Goal: Information Seeking & Learning: Learn about a topic

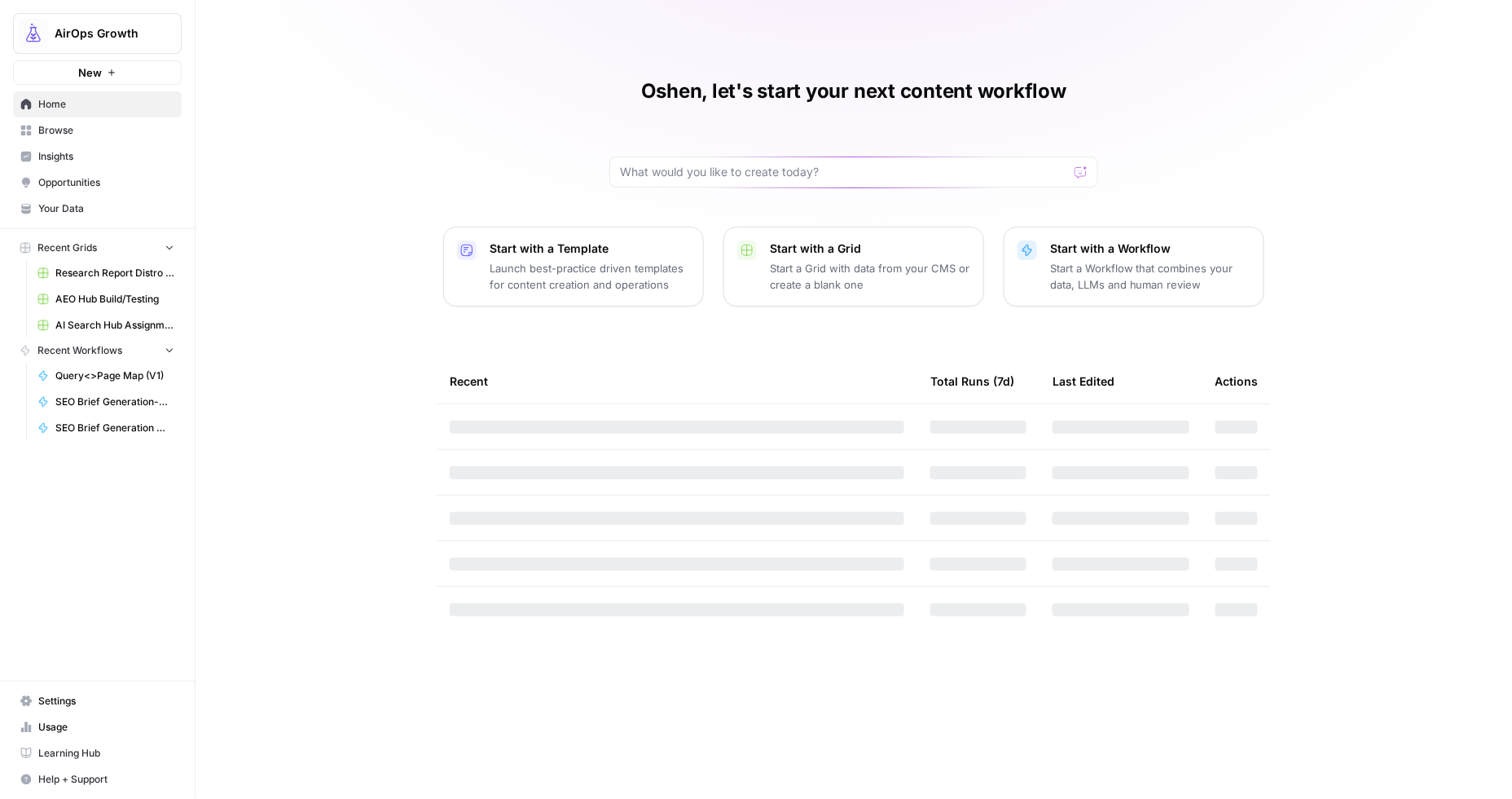
click at [64, 158] on span "Insights" at bounding box center [106, 156] width 136 height 14
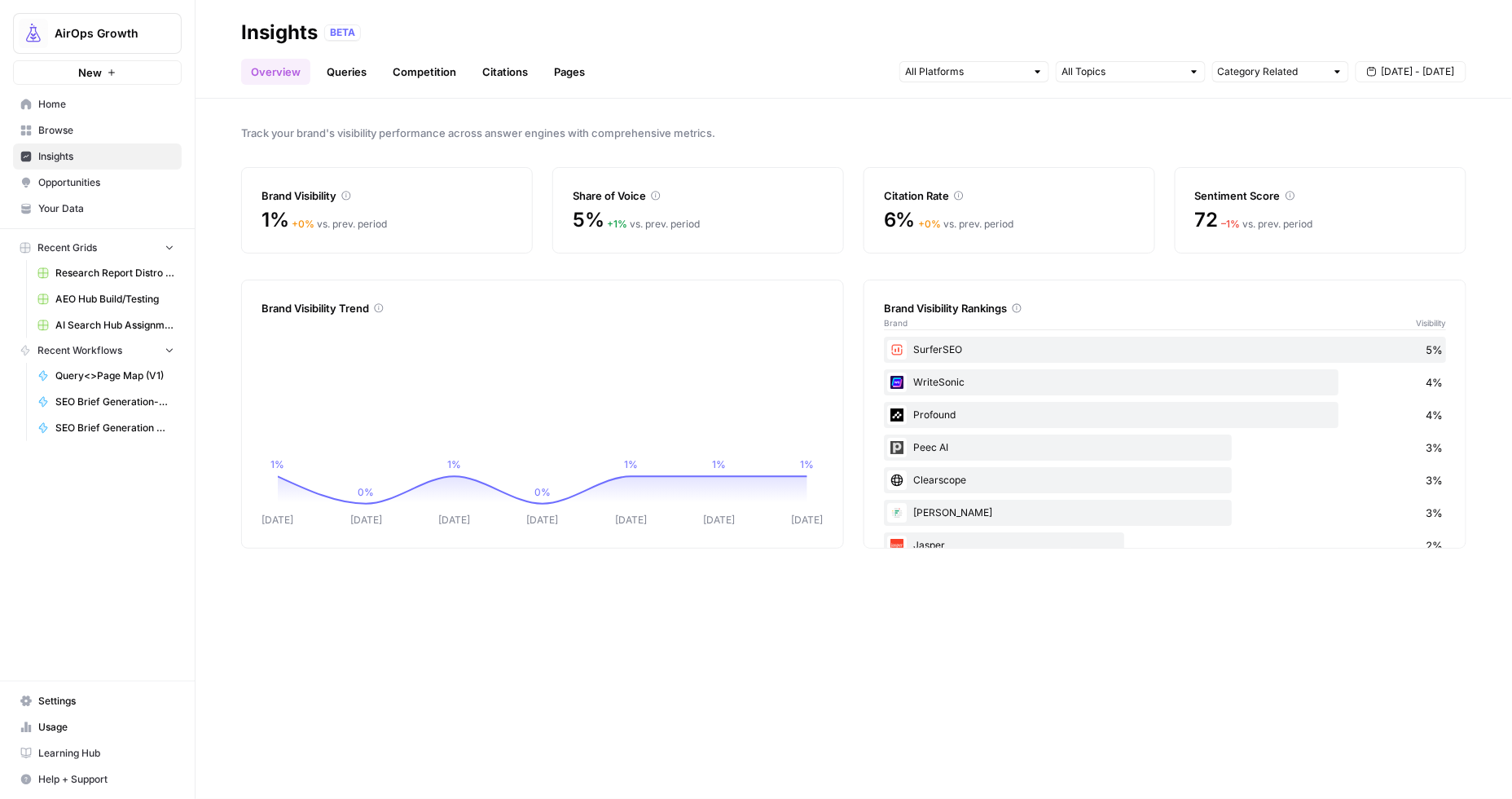
drag, startPoint x: 1235, startPoint y: 219, endPoint x: 1243, endPoint y: 215, distance: 8.9
click at [1235, 218] on span "– 1 %" at bounding box center [1231, 224] width 18 height 13
click at [352, 74] on link "Queries" at bounding box center [346, 71] width 60 height 26
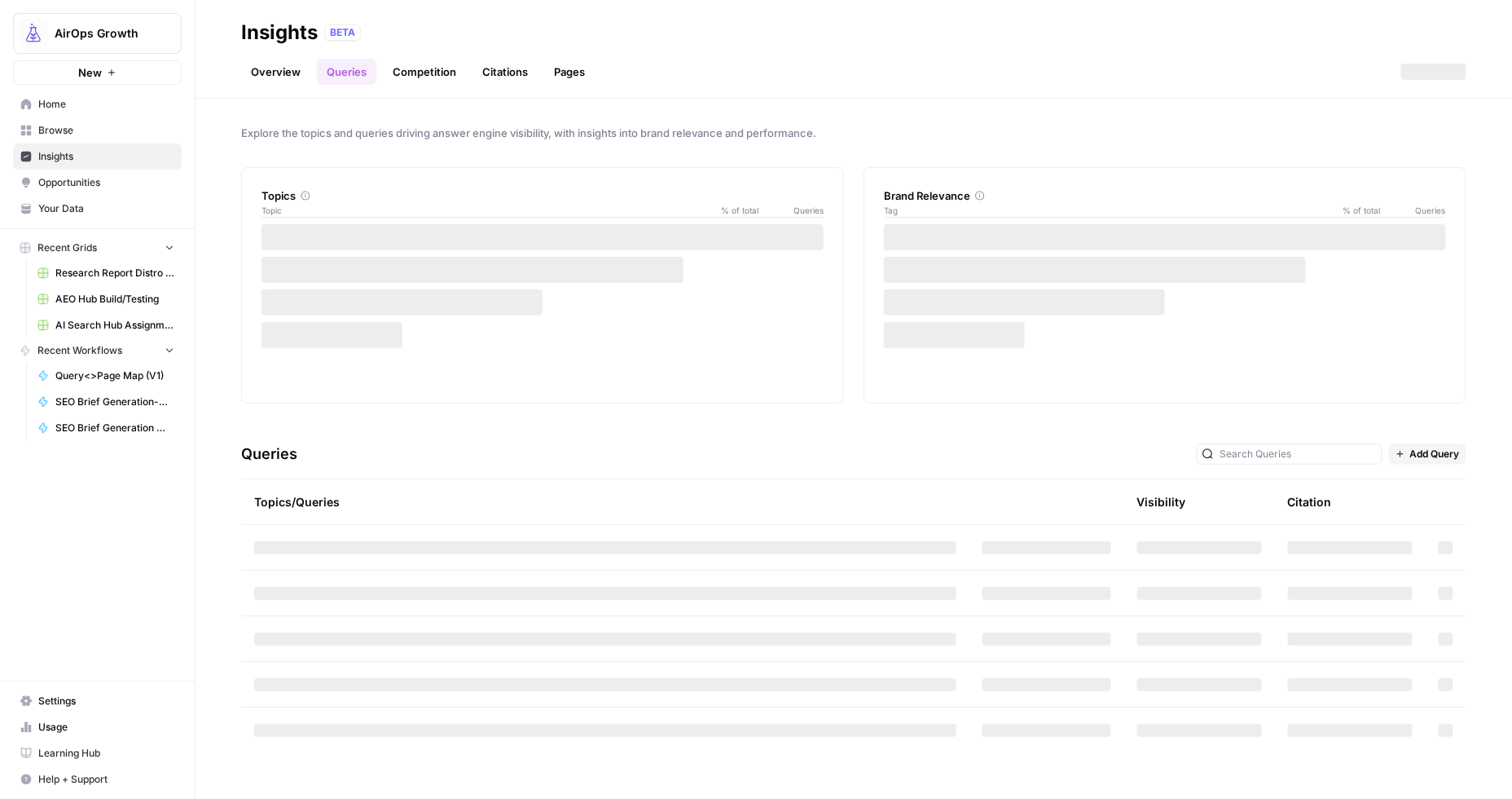
click at [503, 72] on link "Citations" at bounding box center [505, 71] width 65 height 26
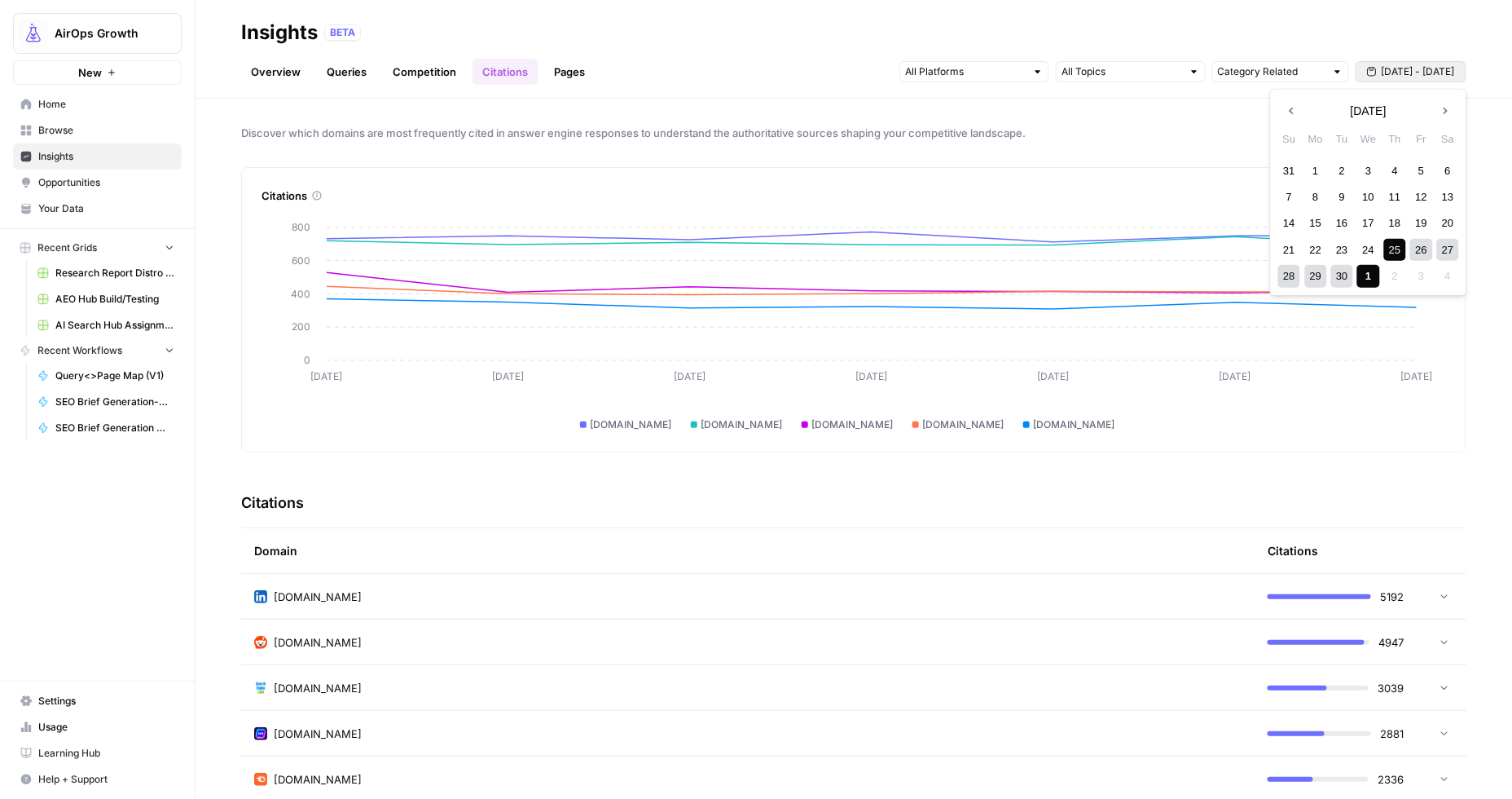
click at [1373, 73] on icon "button" at bounding box center [1372, 72] width 10 height 10
click at [1162, 128] on span "Discover which domains are most frequently cited in answer engine responses to …" at bounding box center [854, 132] width 1225 height 16
click at [940, 74] on input "text" at bounding box center [966, 71] width 121 height 16
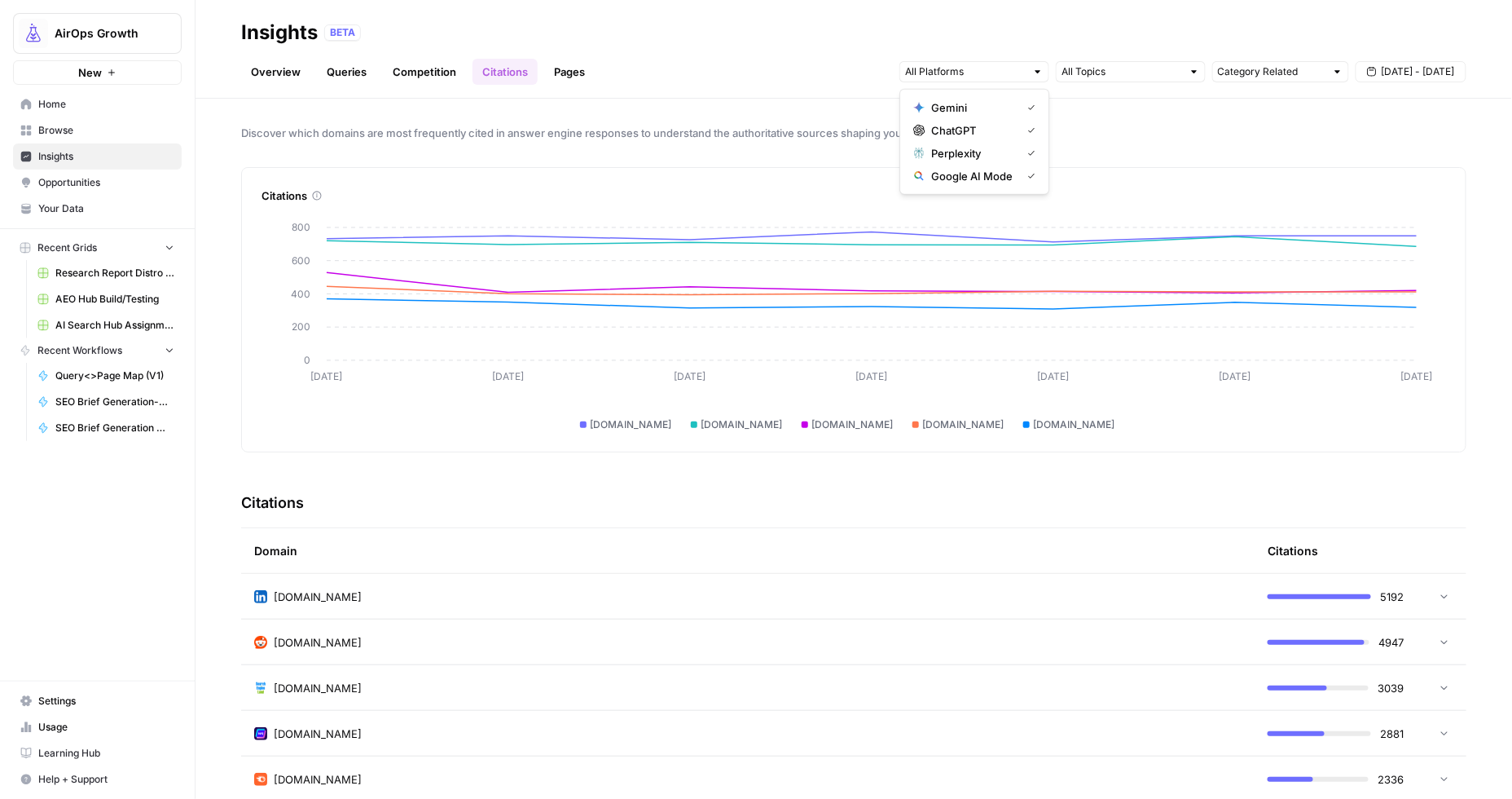
click at [946, 105] on span "Gemini" at bounding box center [972, 107] width 83 height 16
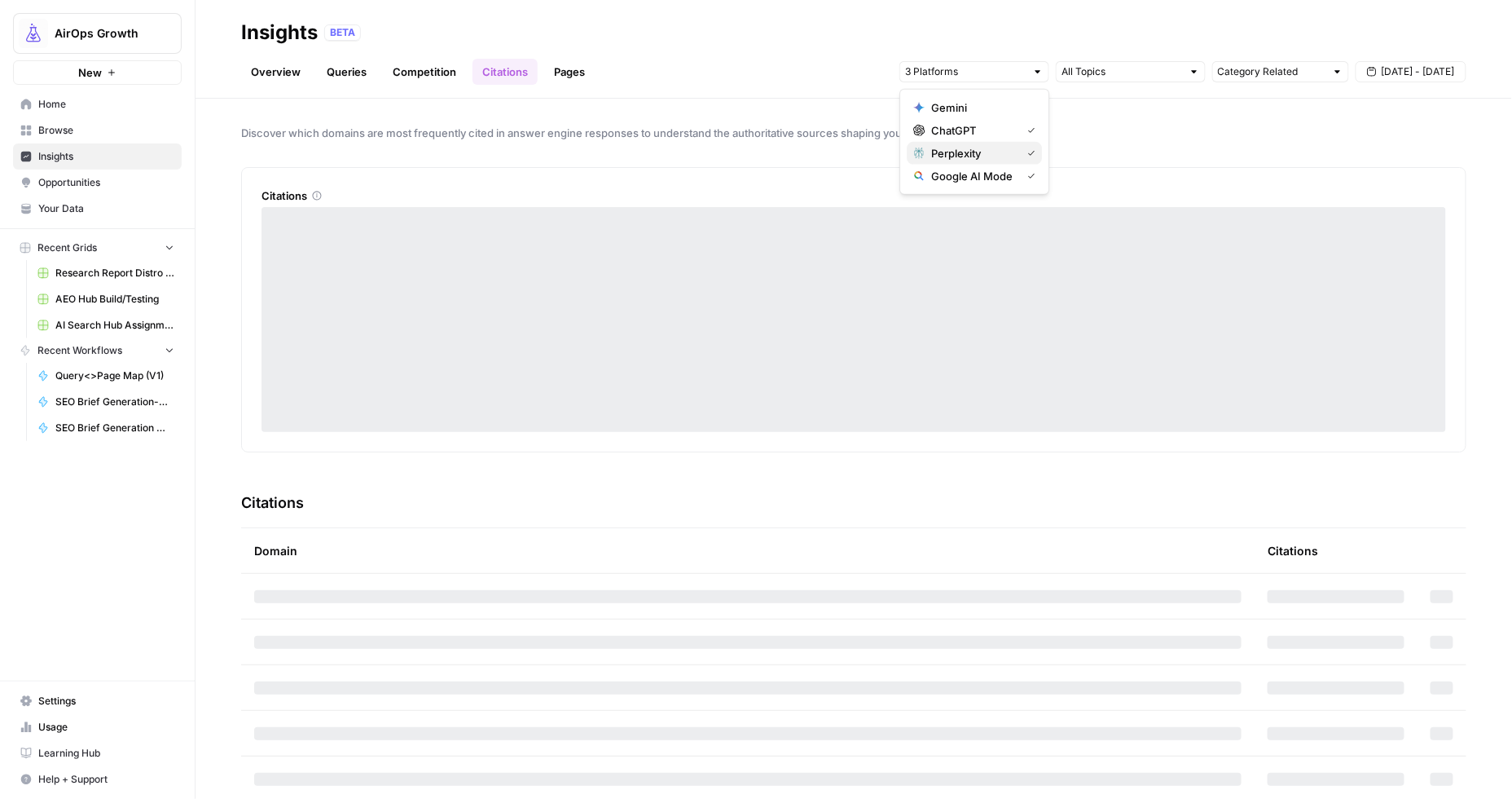
click at [956, 152] on span "Perplexity" at bounding box center [972, 153] width 83 height 16
click at [955, 175] on span "Google AI Mode" at bounding box center [972, 175] width 83 height 16
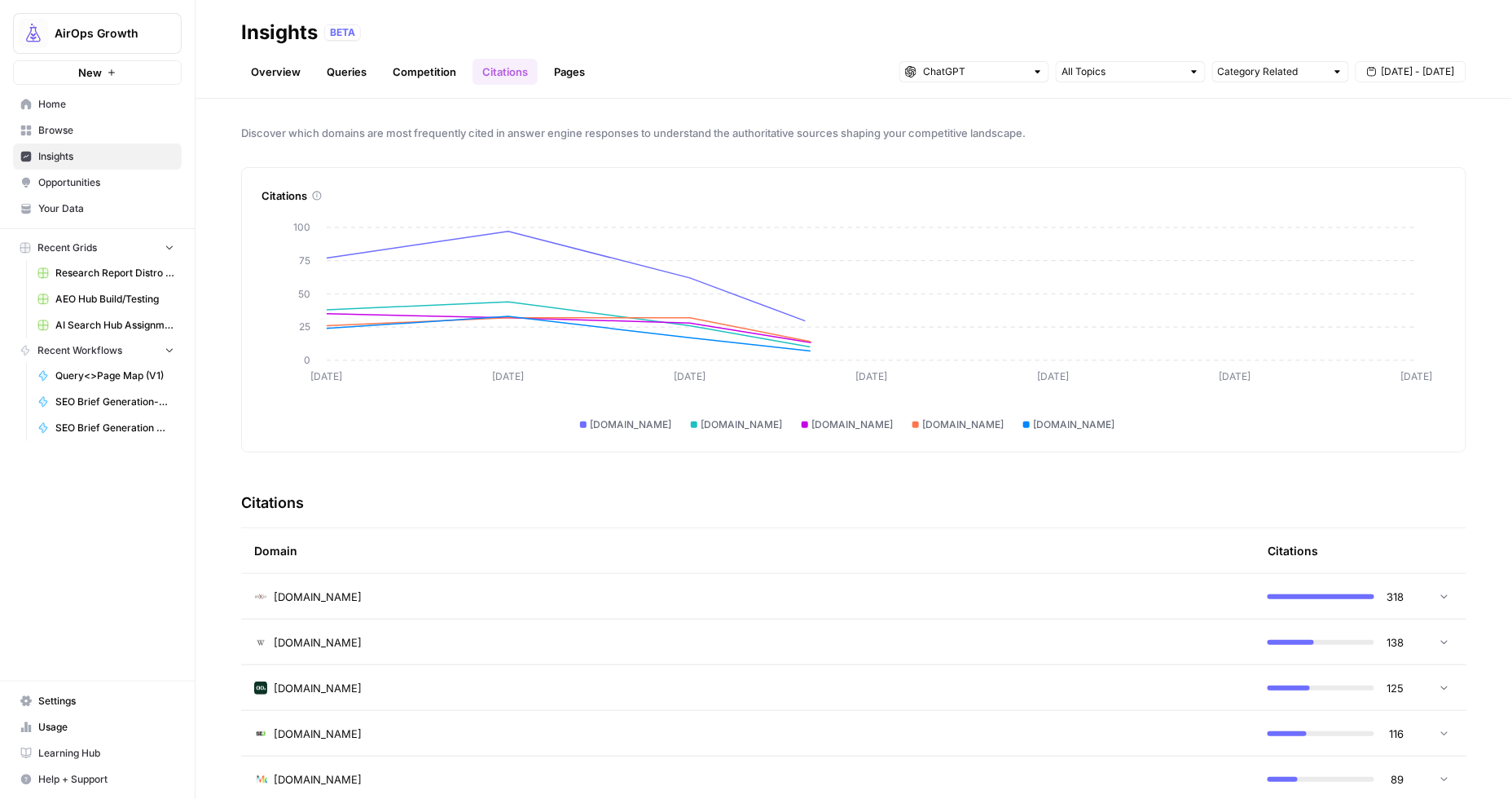
click at [783, 106] on div "Discover which domains are most frequently cited in answer engine responses to …" at bounding box center [853, 449] width 1317 height 700
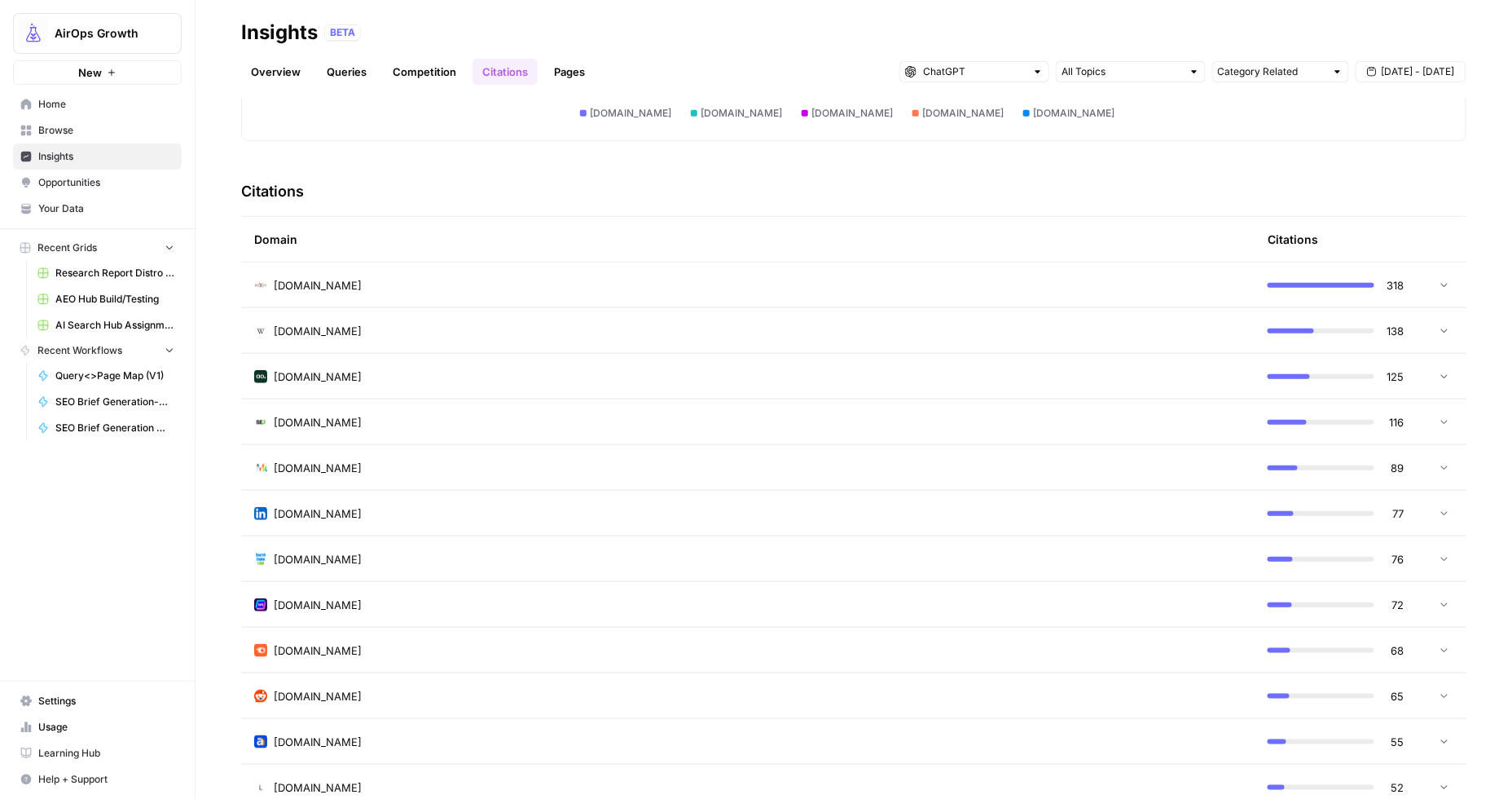
scroll to position [329, 0]
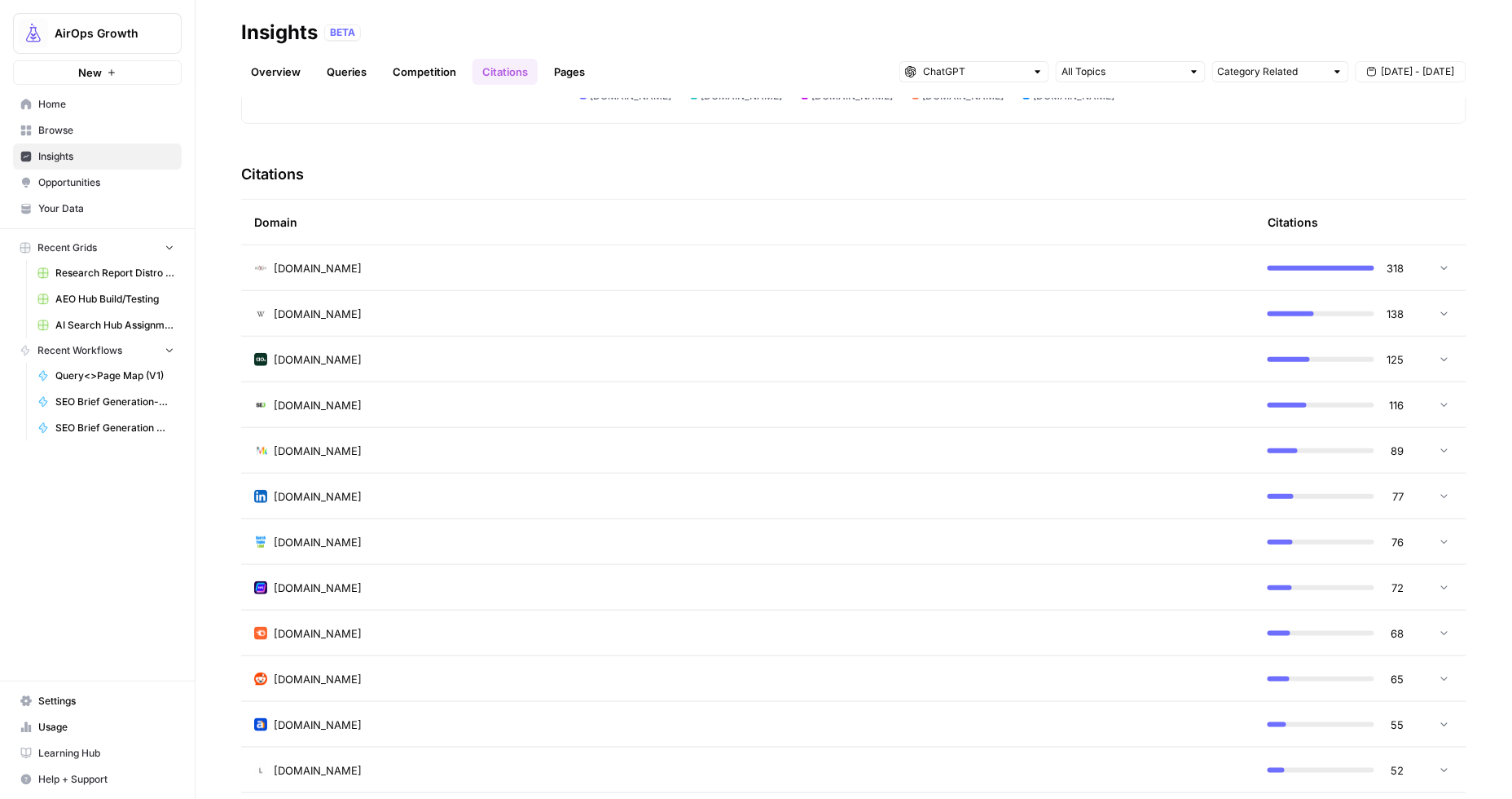
click at [1200, 666] on td "[DOMAIN_NAME]" at bounding box center [748, 678] width 1013 height 44
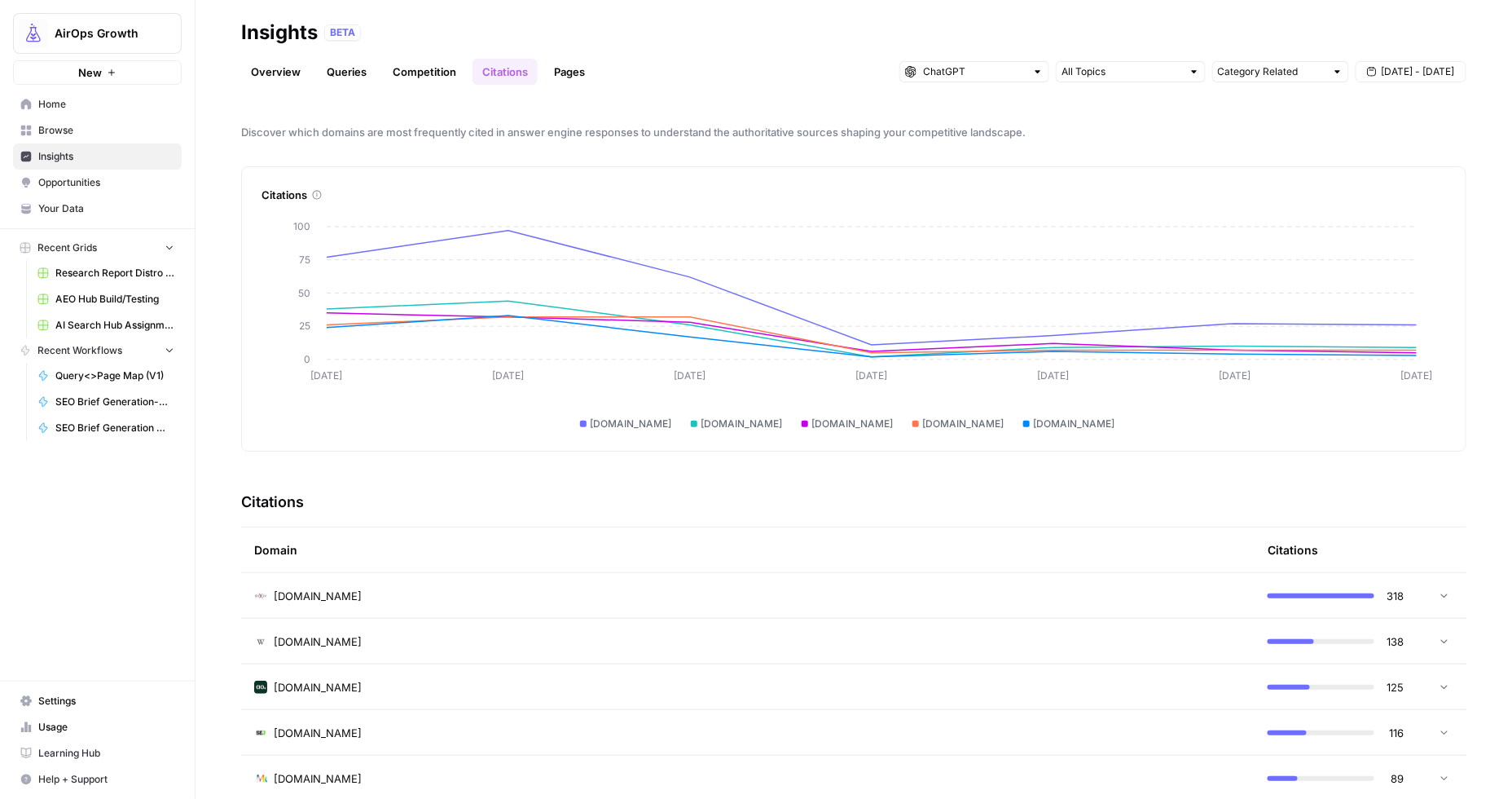
scroll to position [0, 0]
click at [419, 71] on link "Competition" at bounding box center [424, 71] width 83 height 26
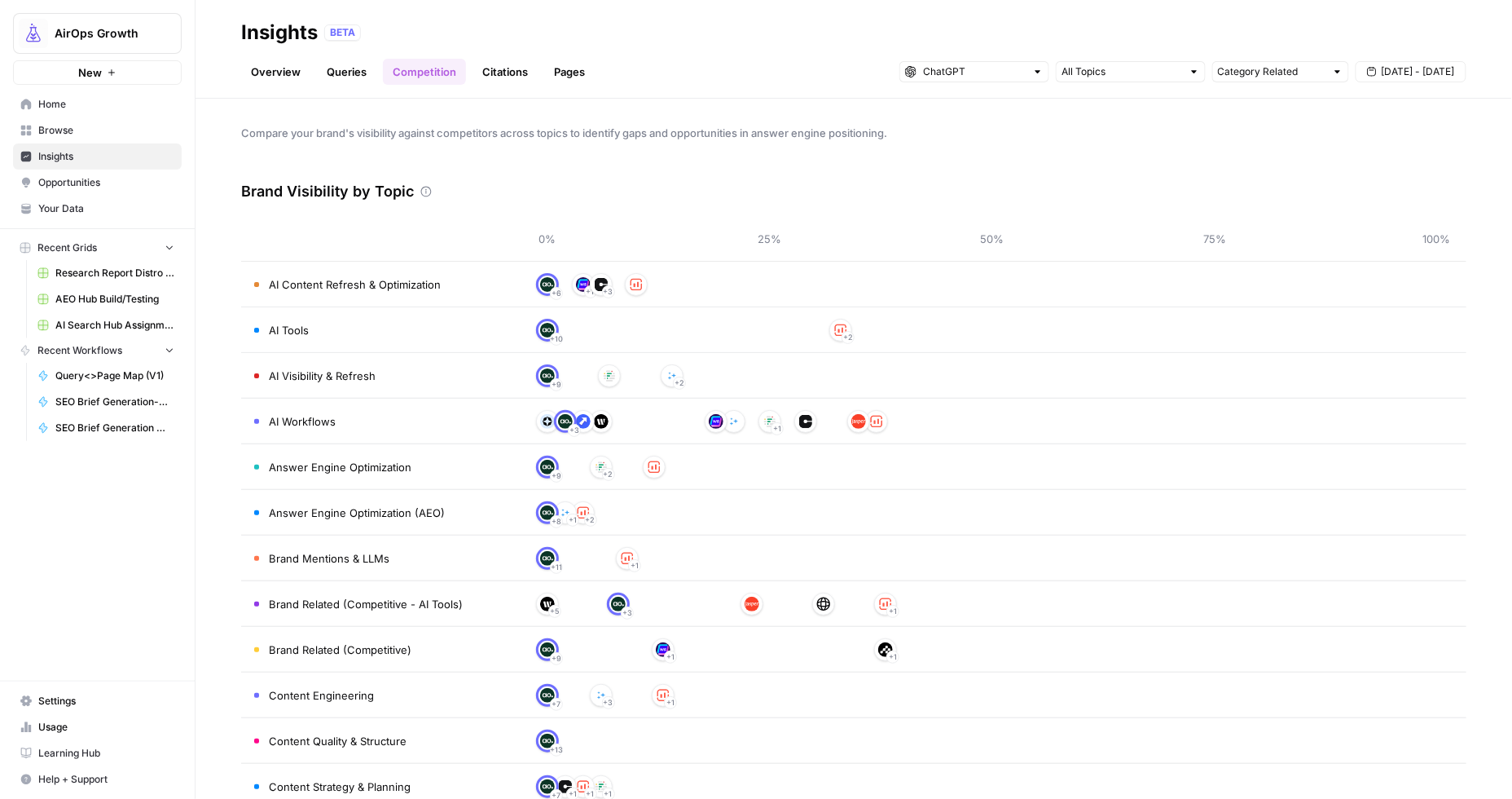
click at [547, 285] on img at bounding box center [546, 284] width 14 height 14
click at [383, 73] on link "Competition" at bounding box center [424, 71] width 83 height 26
click at [359, 72] on link "Queries" at bounding box center [346, 71] width 60 height 26
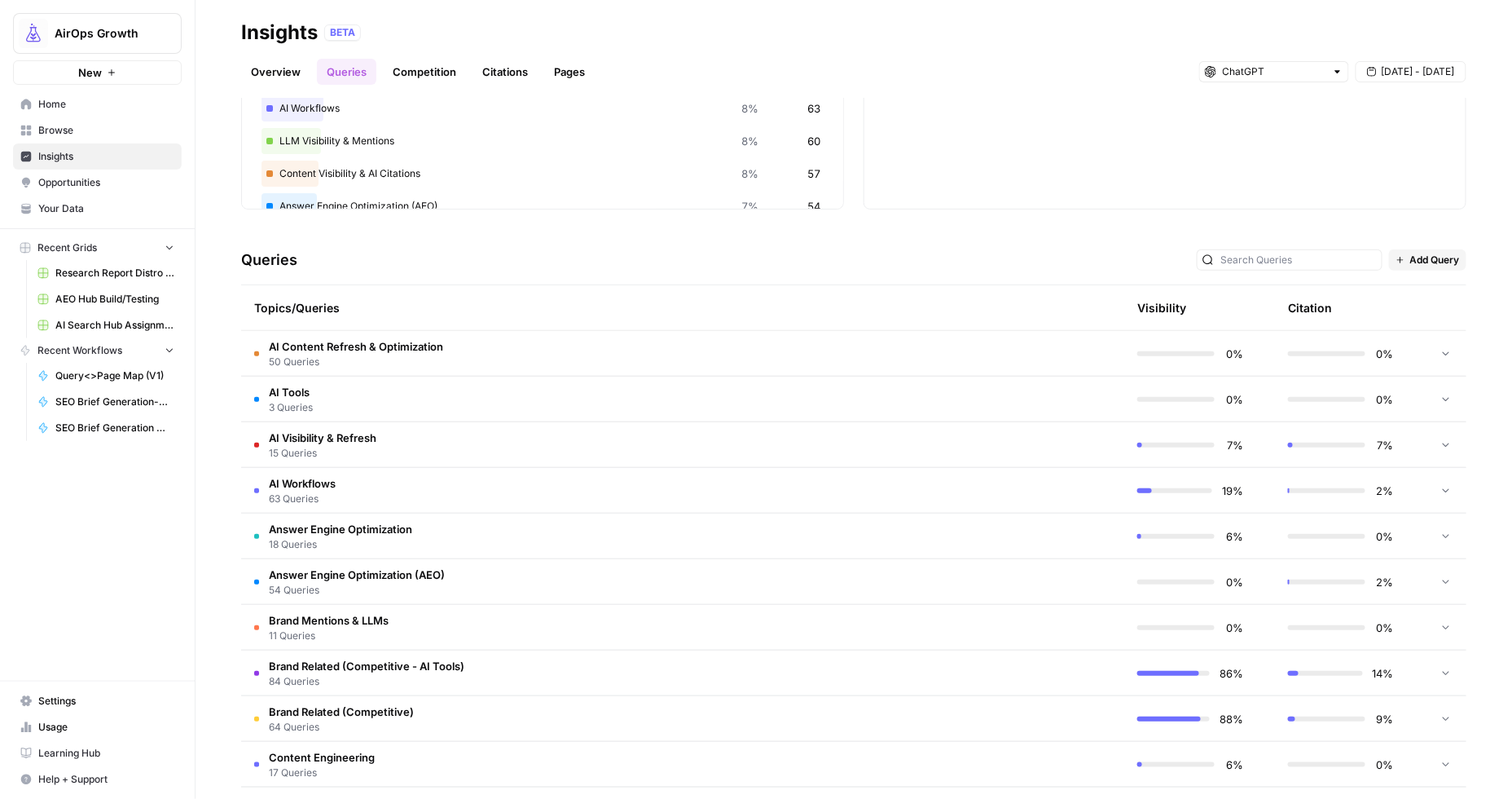
scroll to position [233, 0]
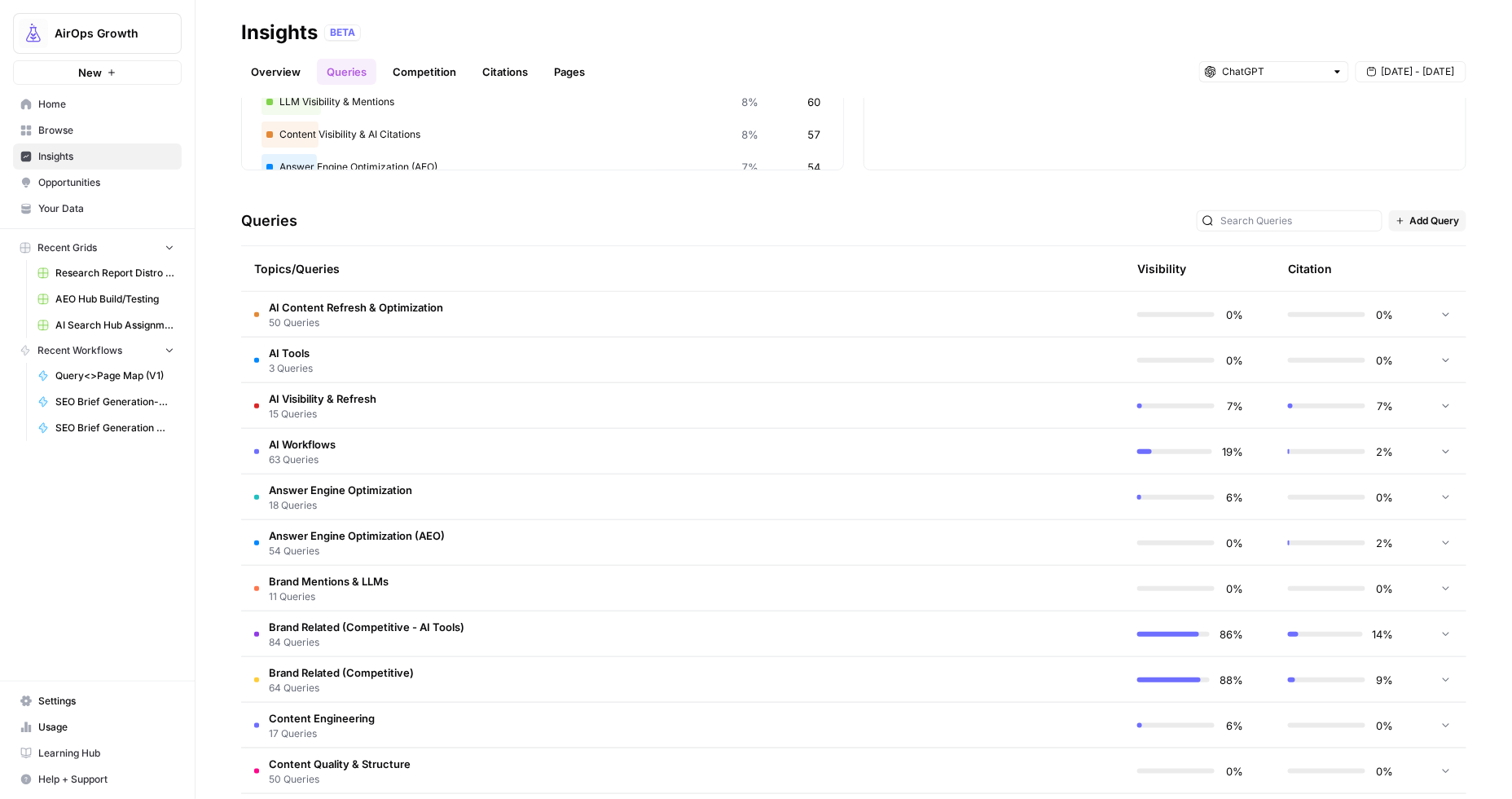
click at [1143, 455] on div "19%" at bounding box center [1190, 451] width 106 height 16
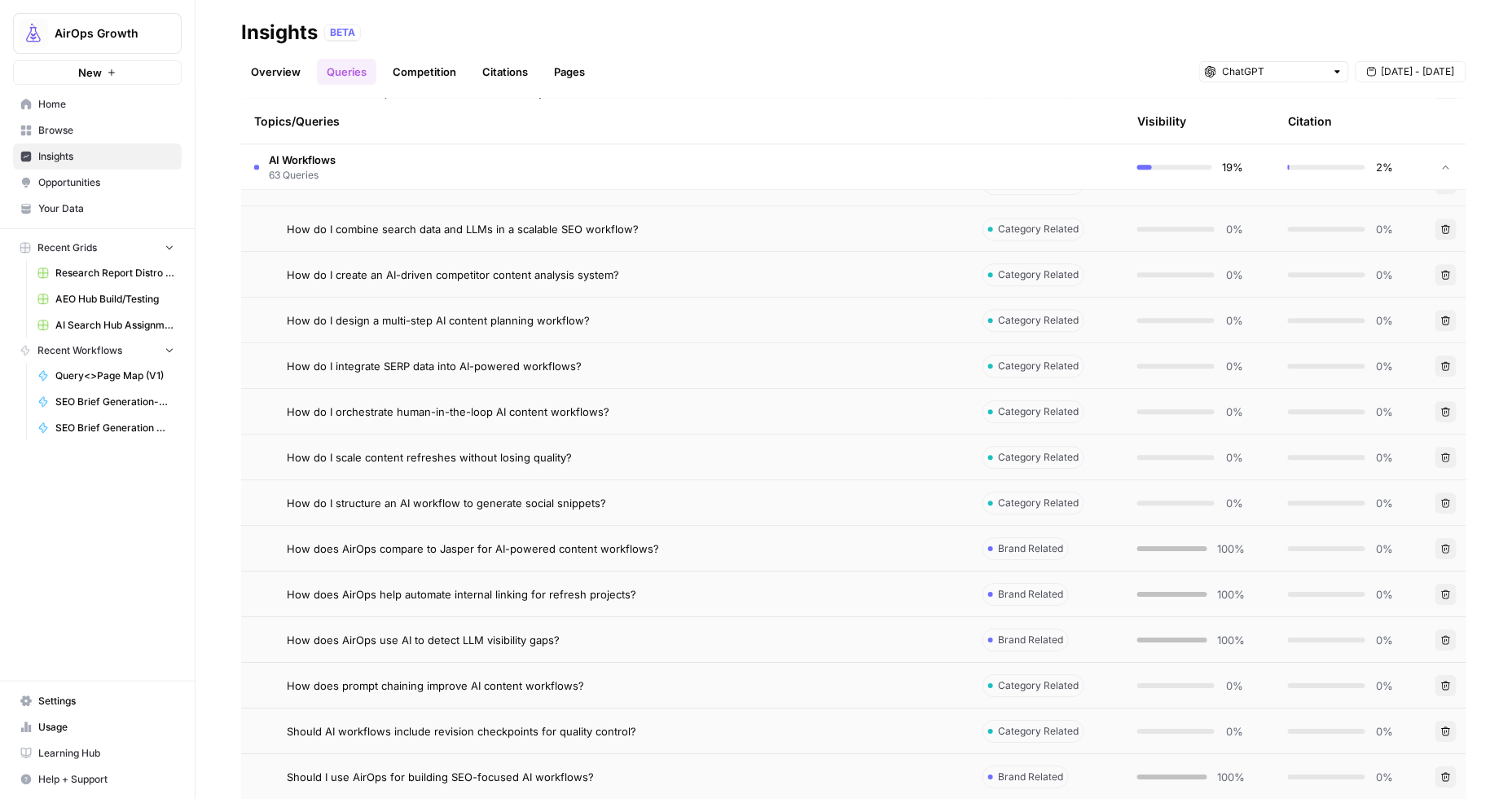
scroll to position [1555, 0]
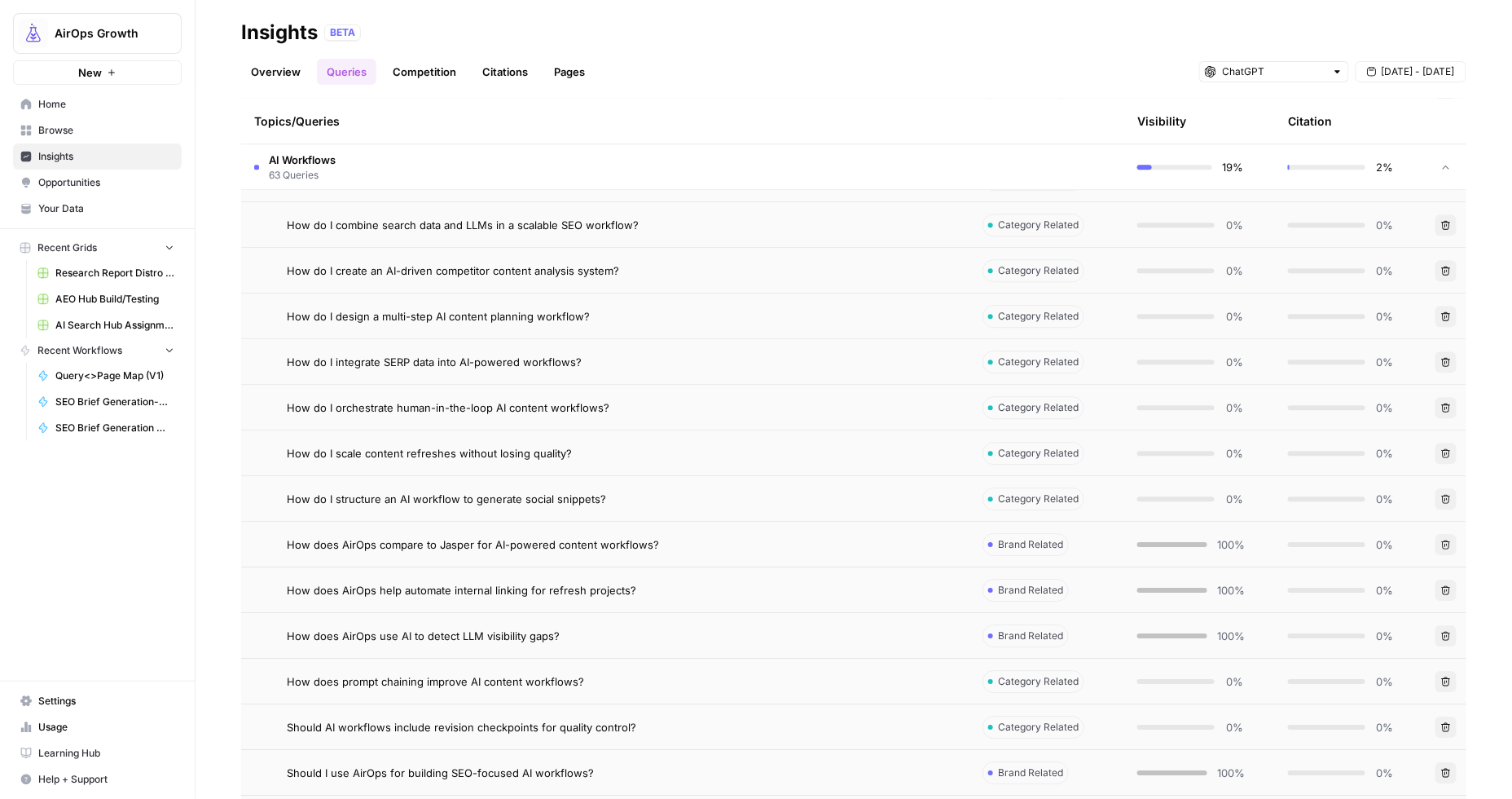
click at [1076, 533] on td "Brand Related" at bounding box center [1047, 543] width 155 height 44
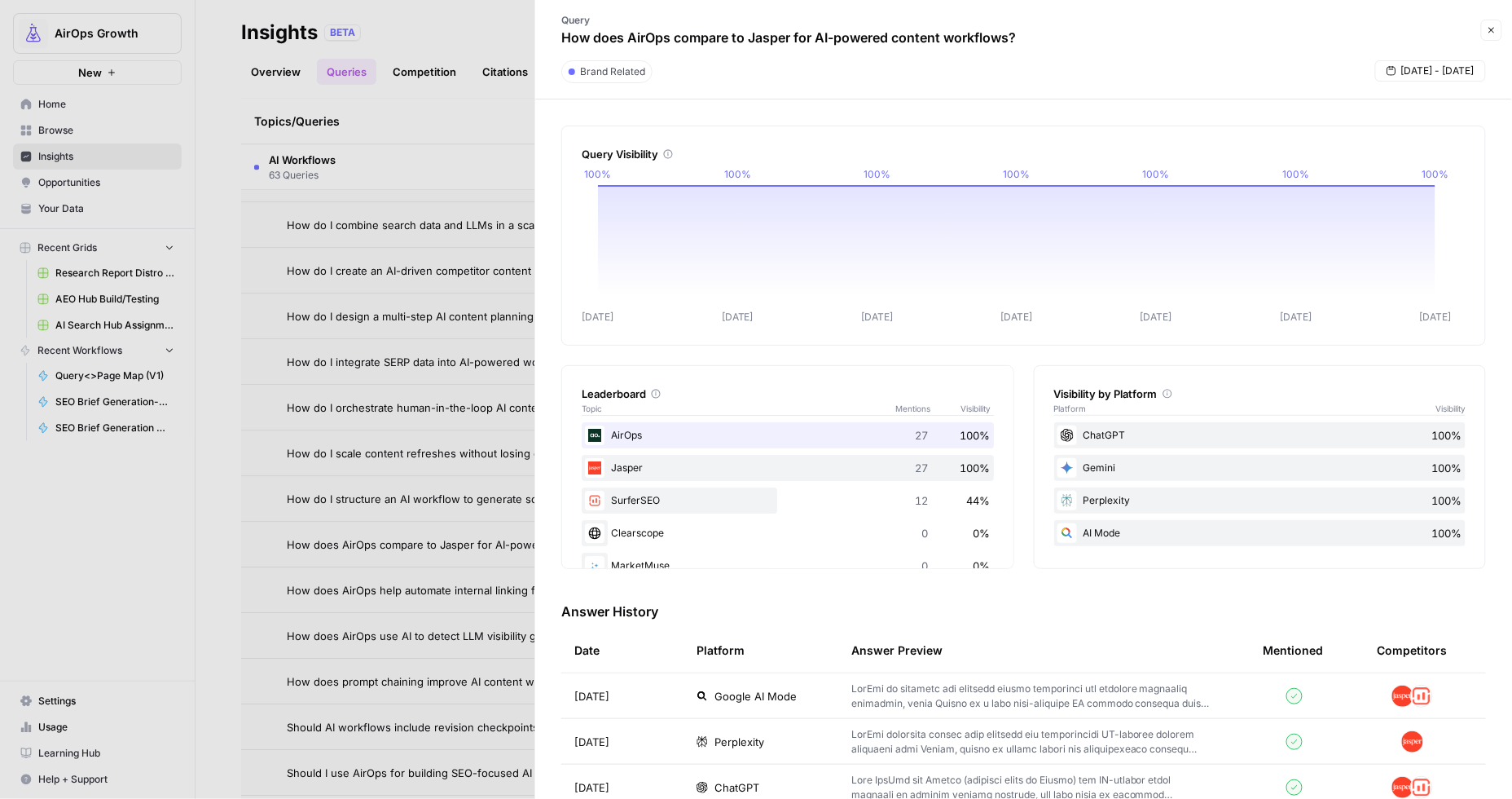
drag, startPoint x: 1489, startPoint y: 34, endPoint x: 1431, endPoint y: 49, distance: 59.9
click at [1489, 34] on icon "button" at bounding box center [1492, 30] width 10 height 10
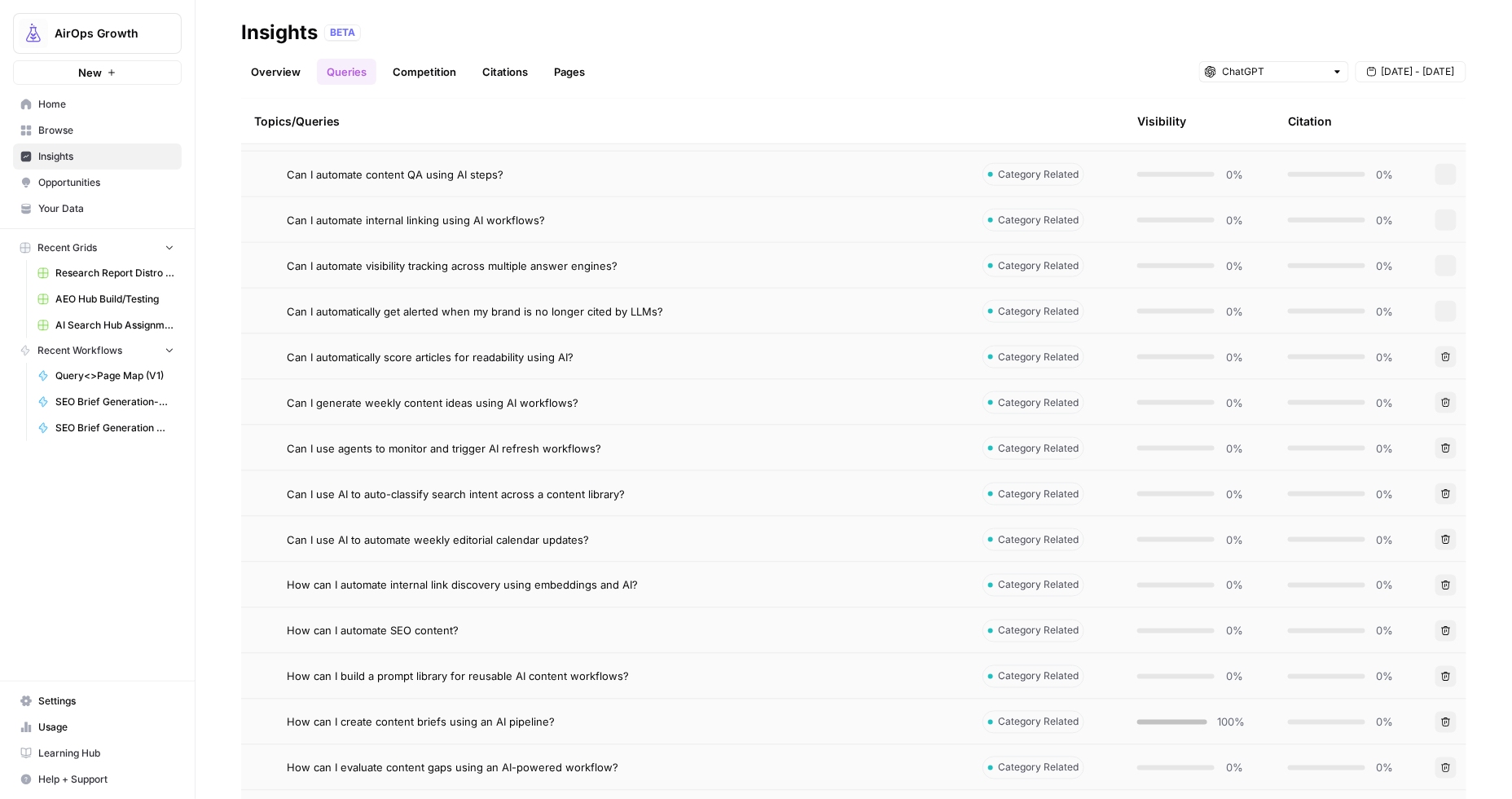
scroll to position [354, 0]
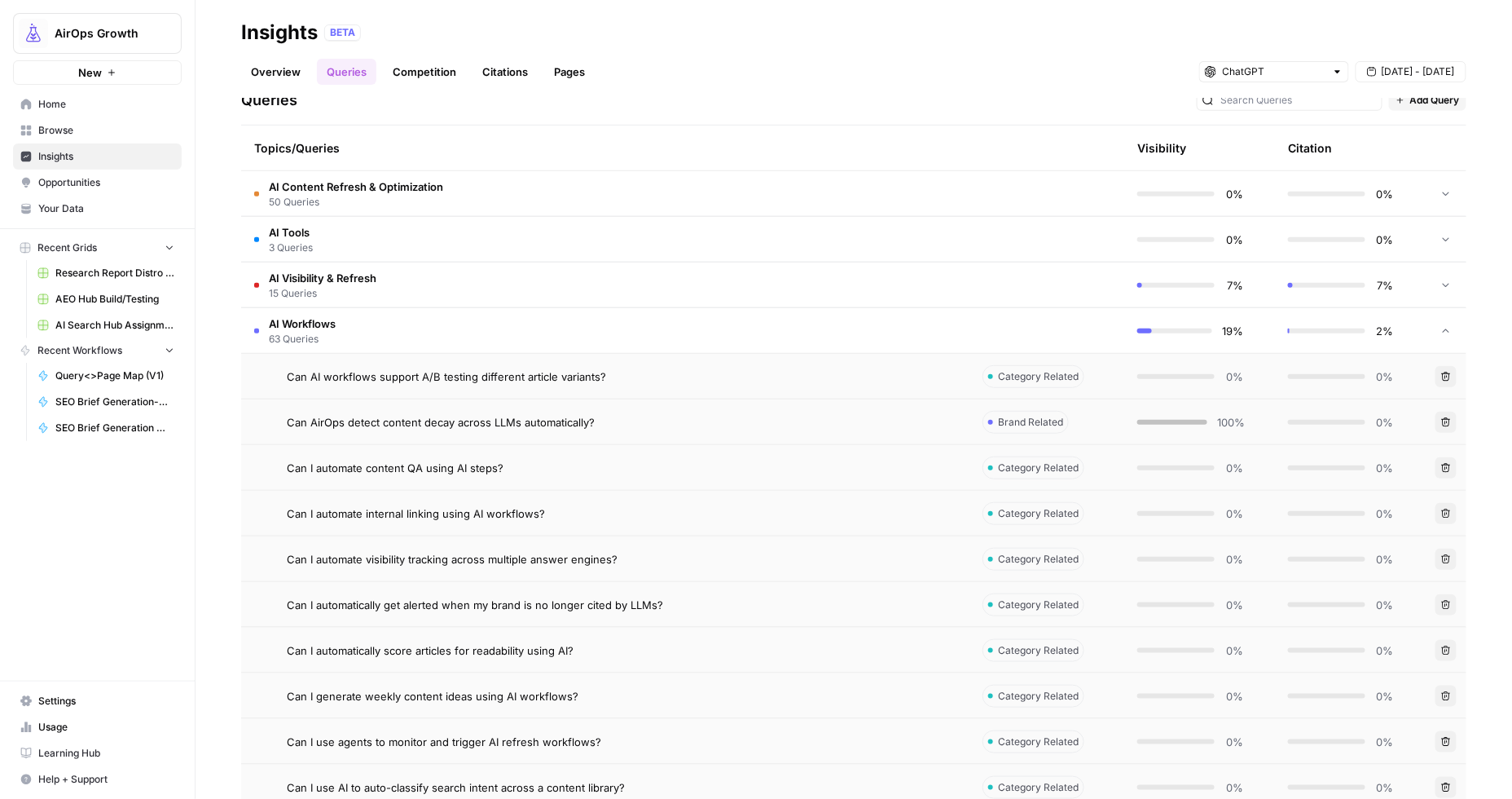
click at [1294, 154] on div "Citation" at bounding box center [1310, 148] width 44 height 44
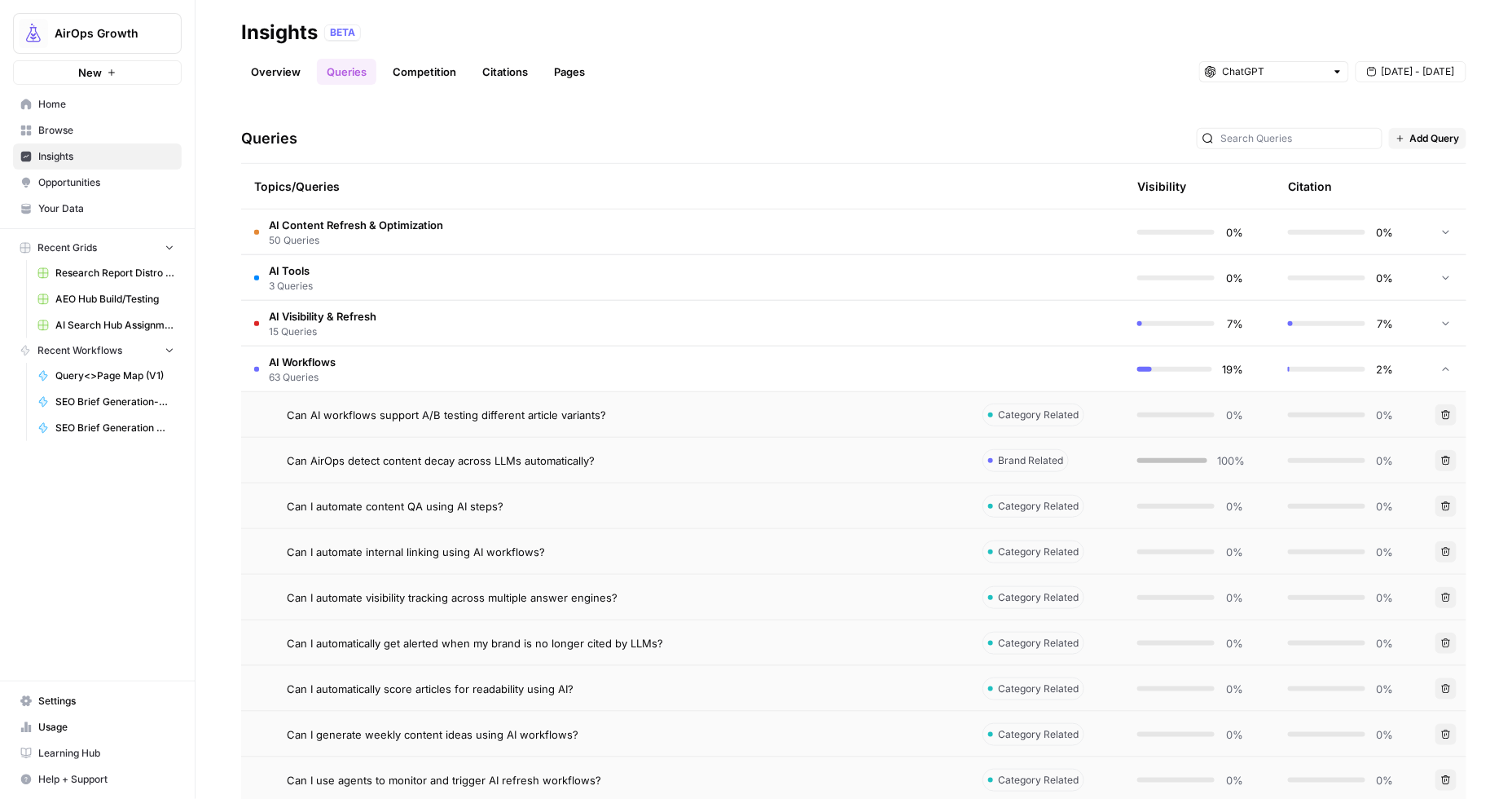
scroll to position [305, 0]
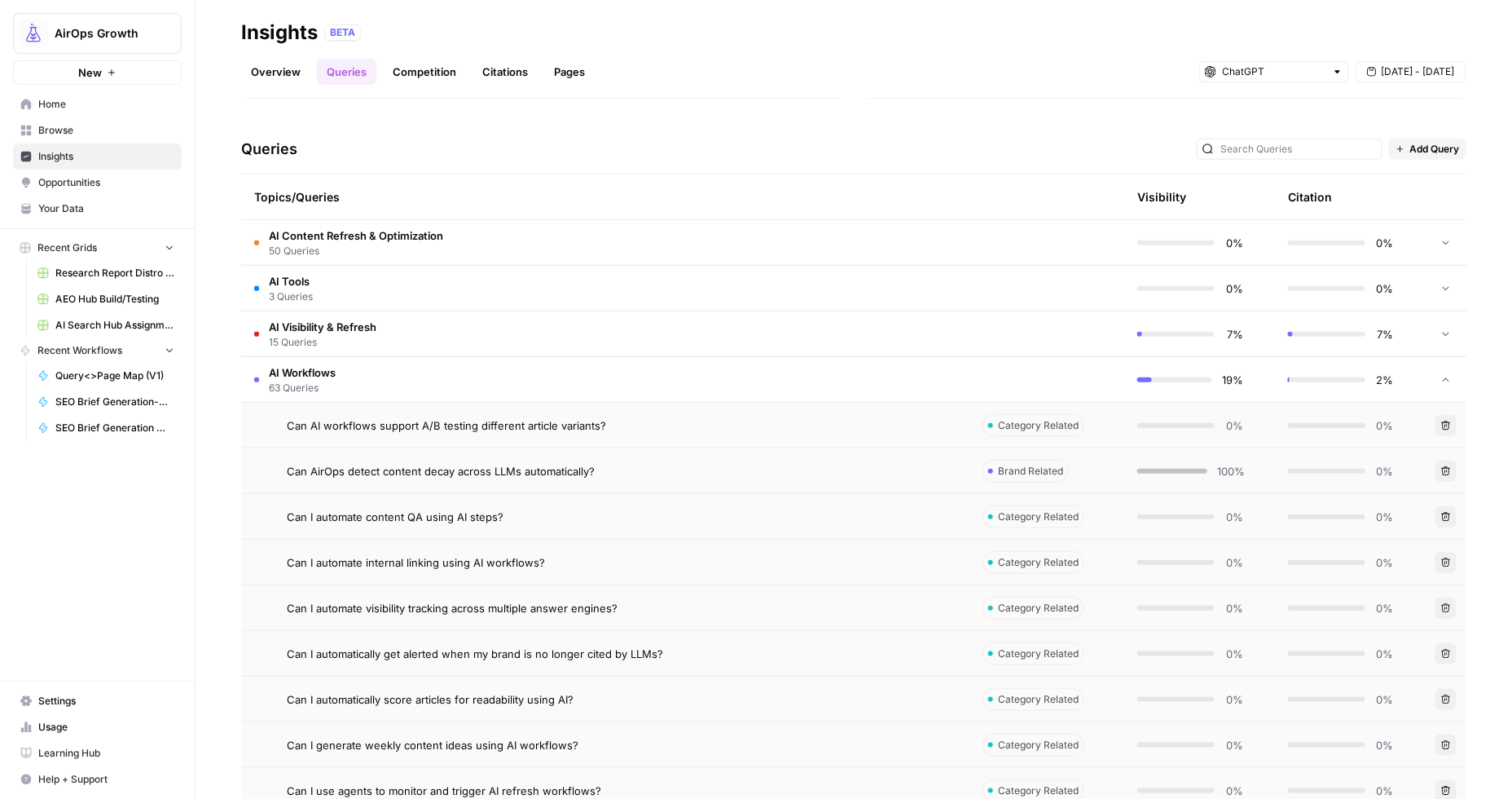
click at [329, 382] on span "63 Queries" at bounding box center [303, 387] width 67 height 14
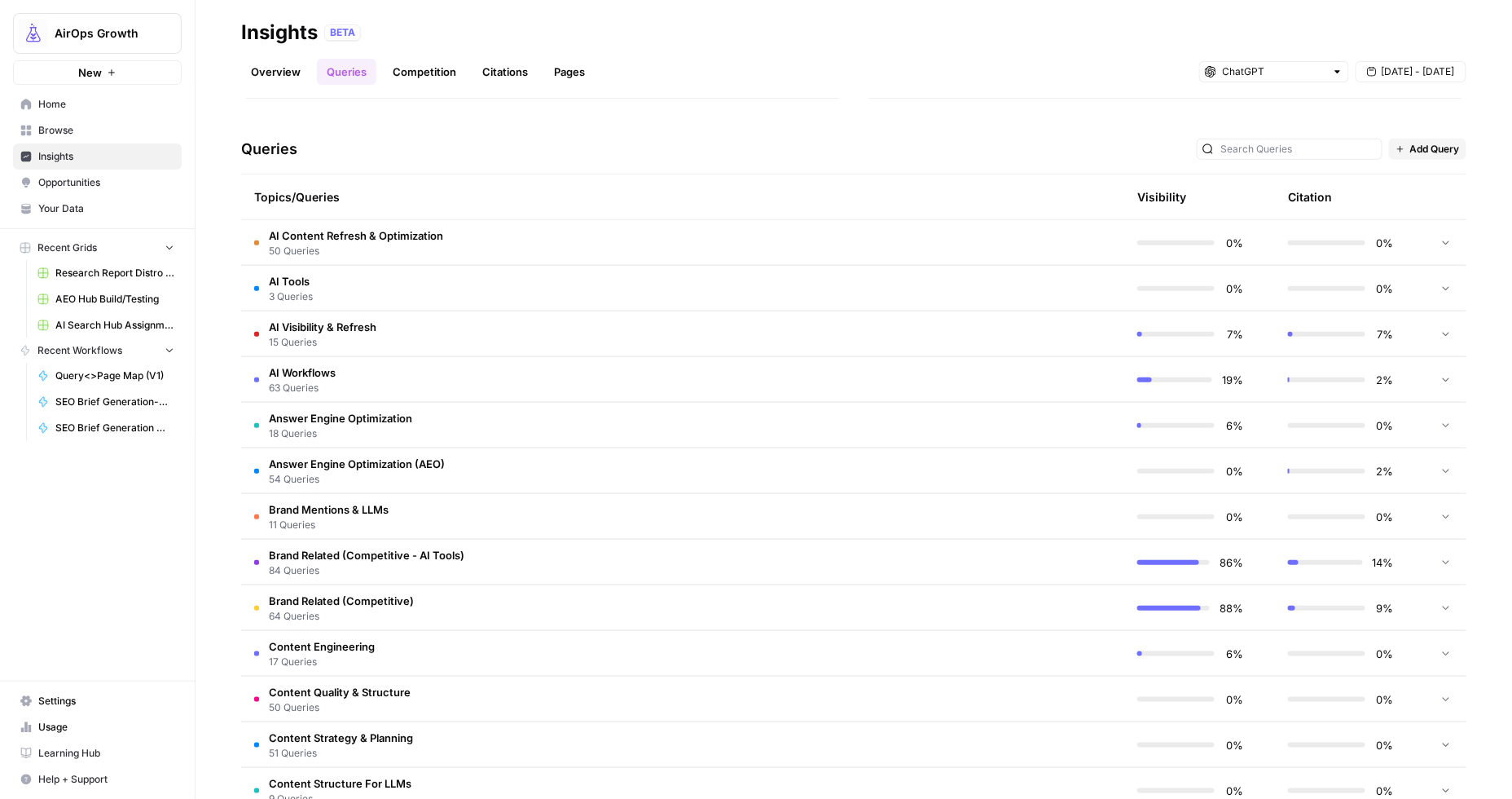
click at [406, 329] on td "AI Visibility & Refresh 15 Queries" at bounding box center [605, 333] width 728 height 44
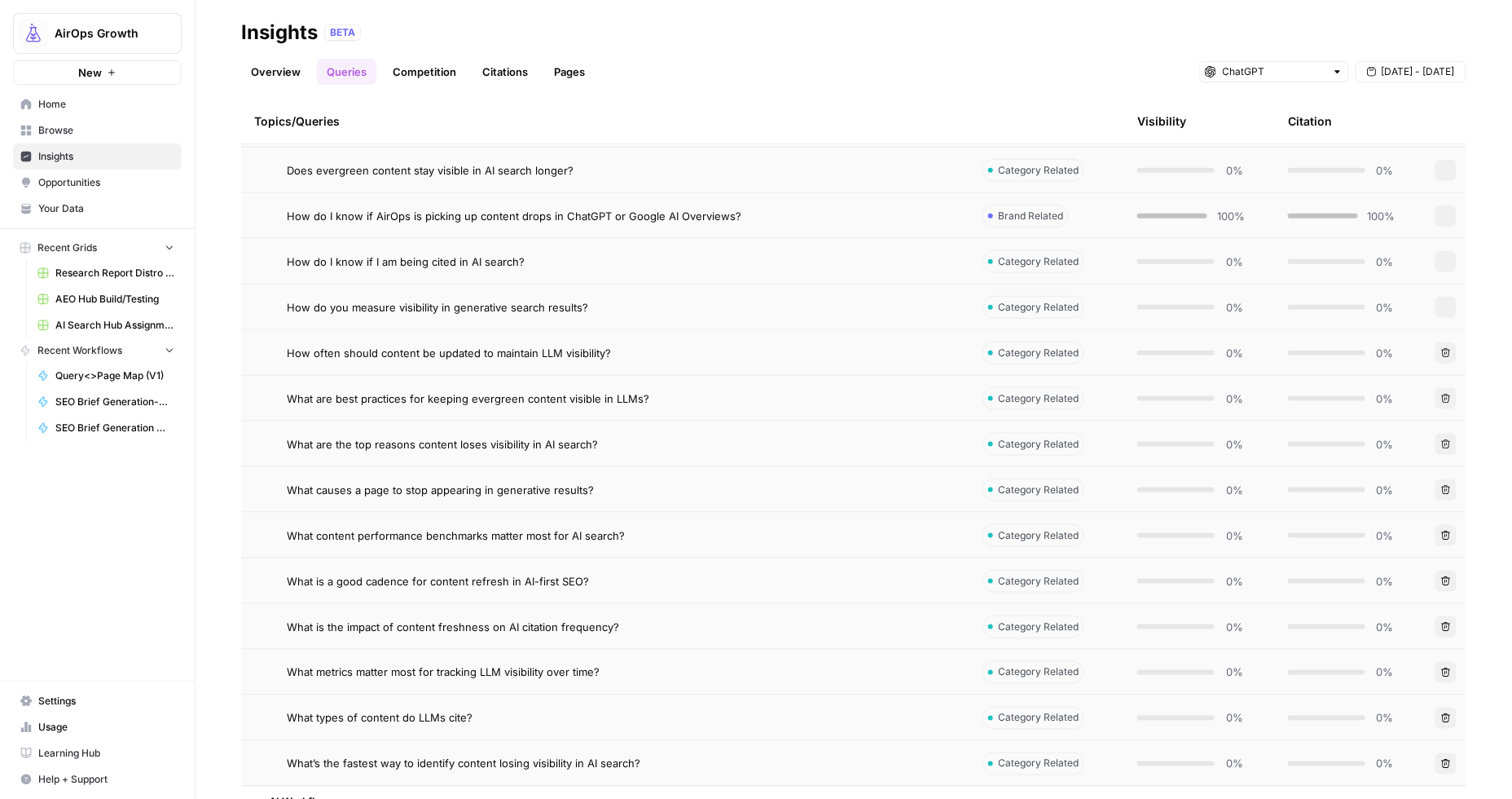
scroll to position [292, 0]
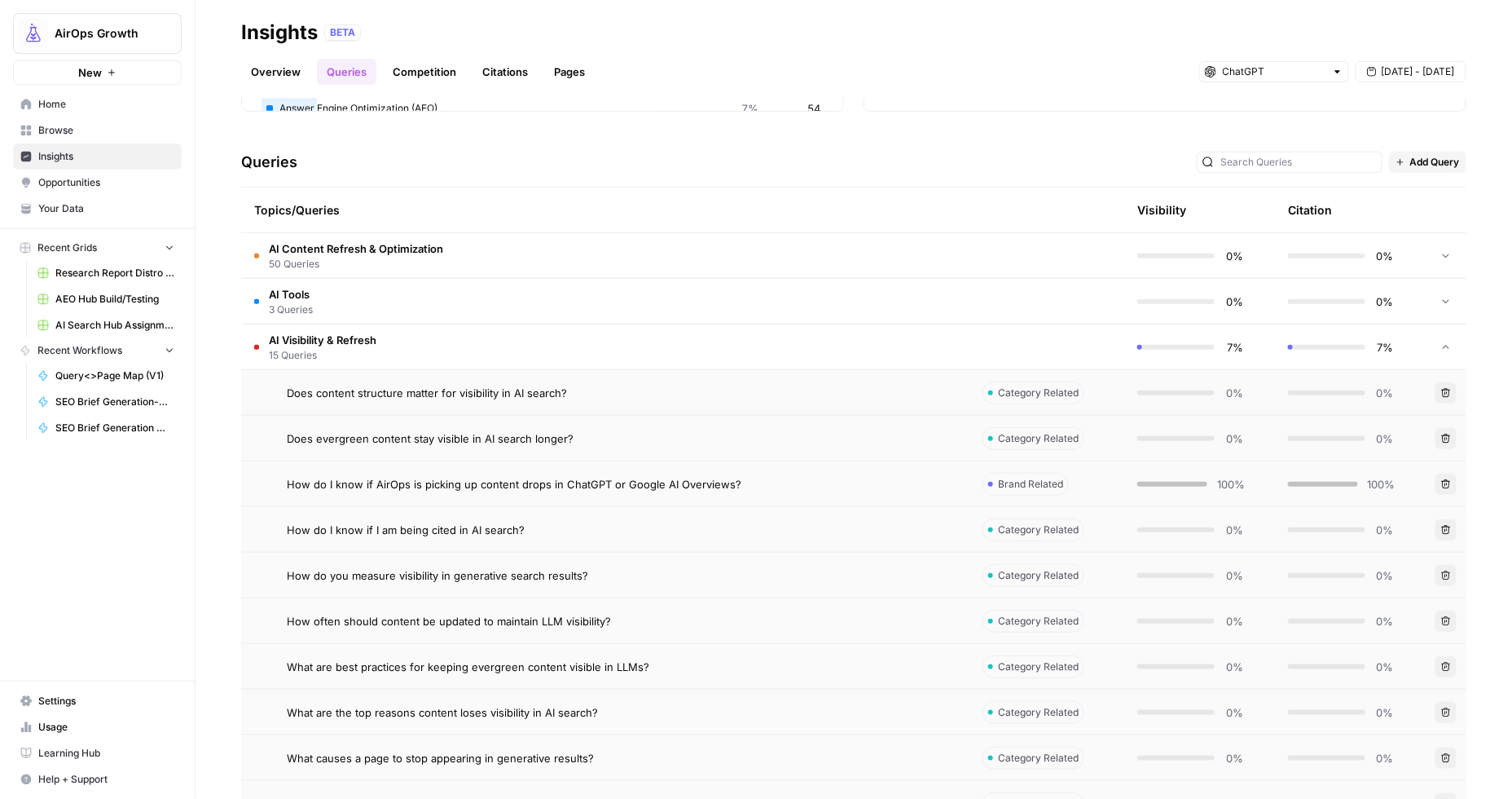
click at [329, 342] on span "AI Visibility & Refresh" at bounding box center [323, 340] width 107 height 16
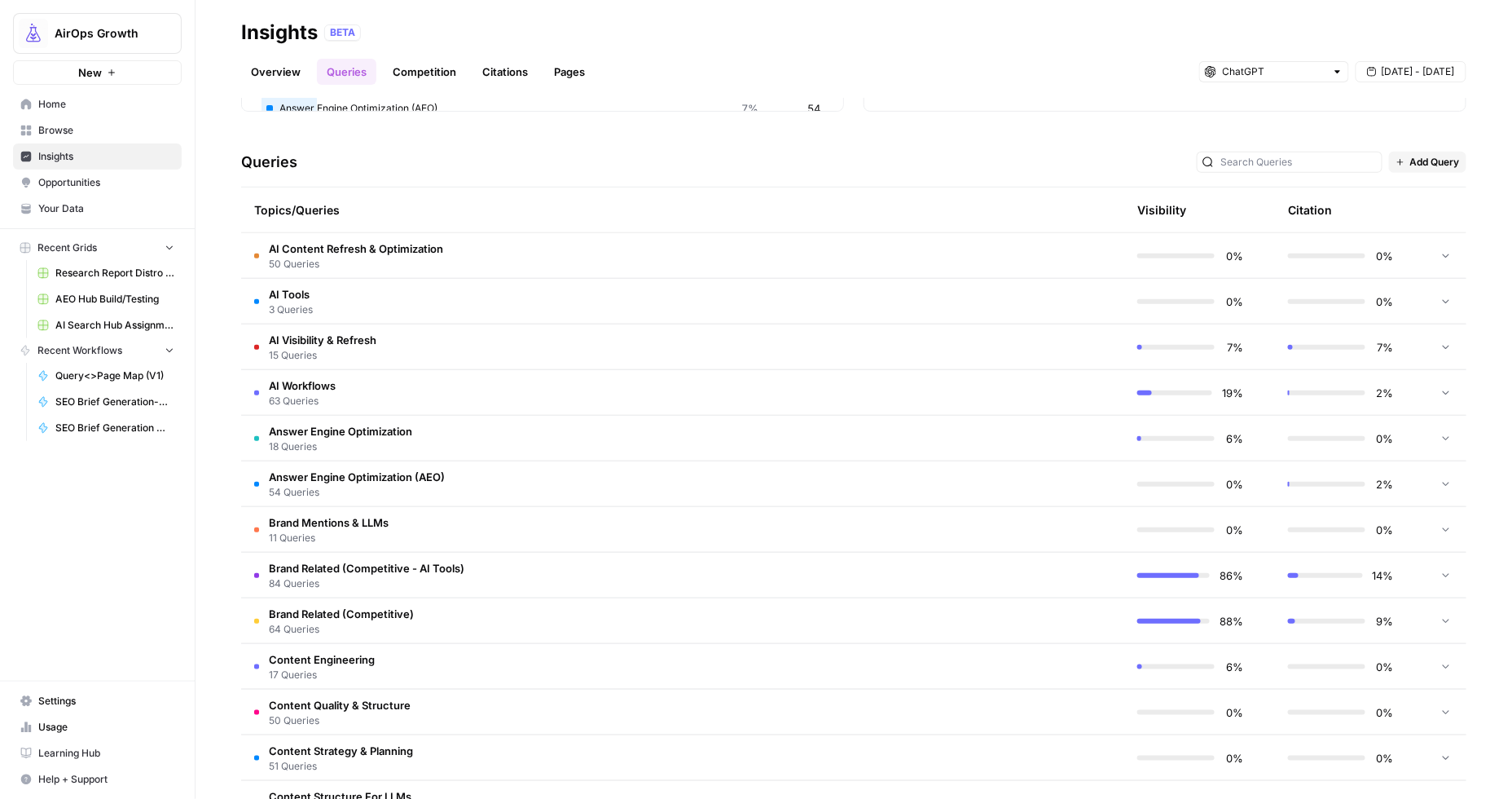
scroll to position [293, 0]
click at [405, 480] on span "Answer Engine Optimization (AEO)" at bounding box center [357, 475] width 176 height 16
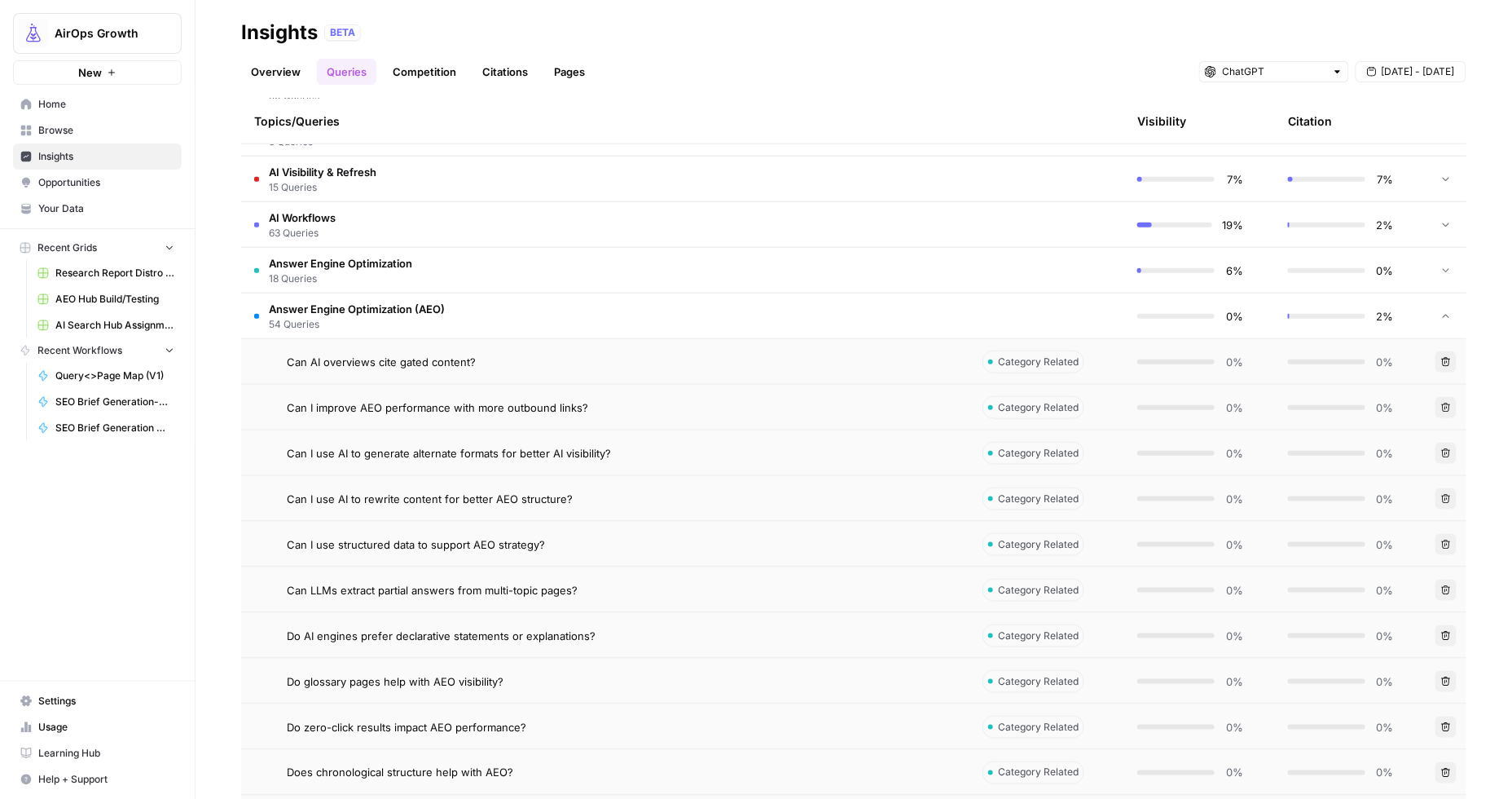
scroll to position [453, 0]
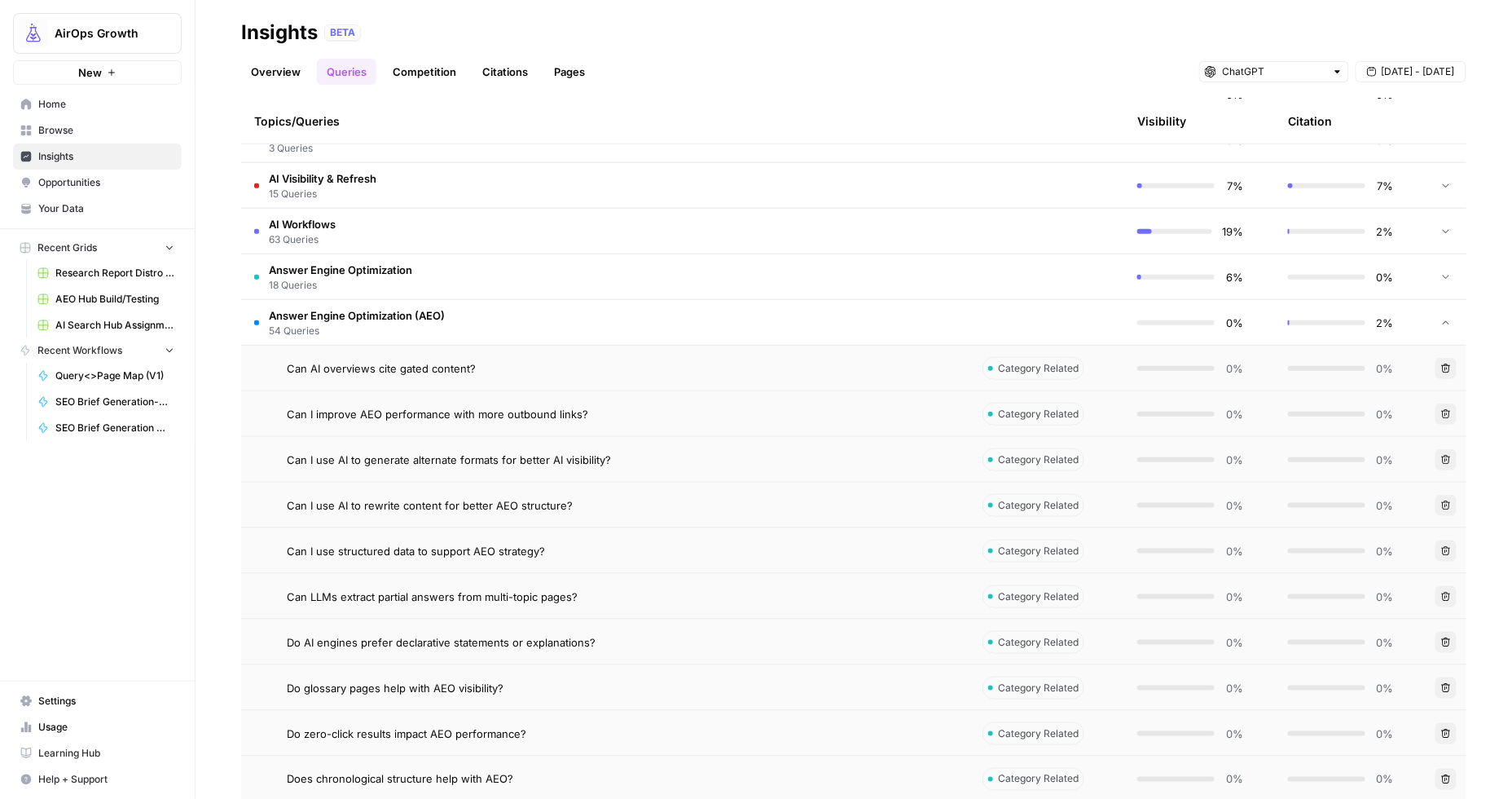
click at [318, 324] on span "54 Queries" at bounding box center [357, 330] width 176 height 14
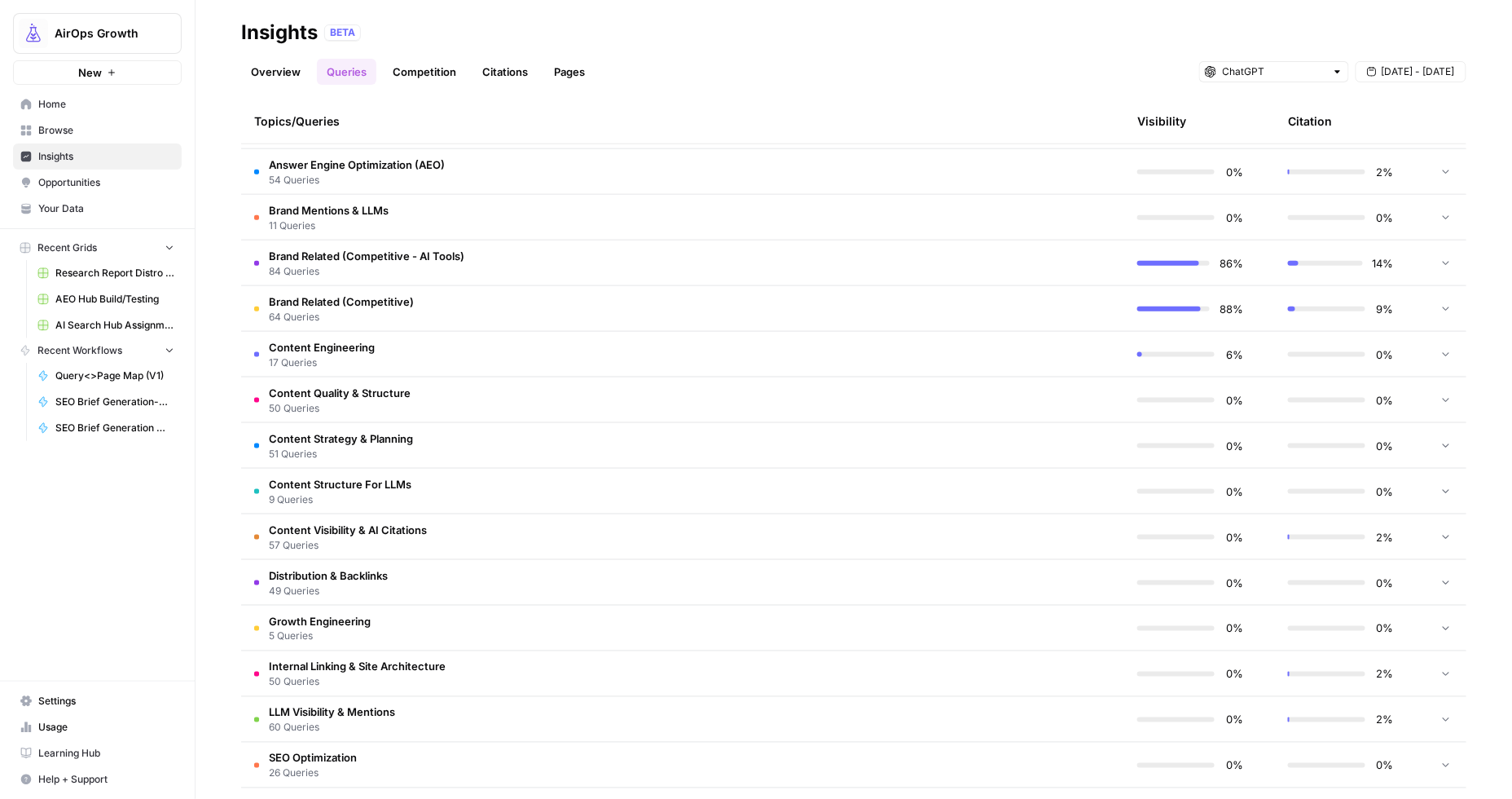
scroll to position [665, 0]
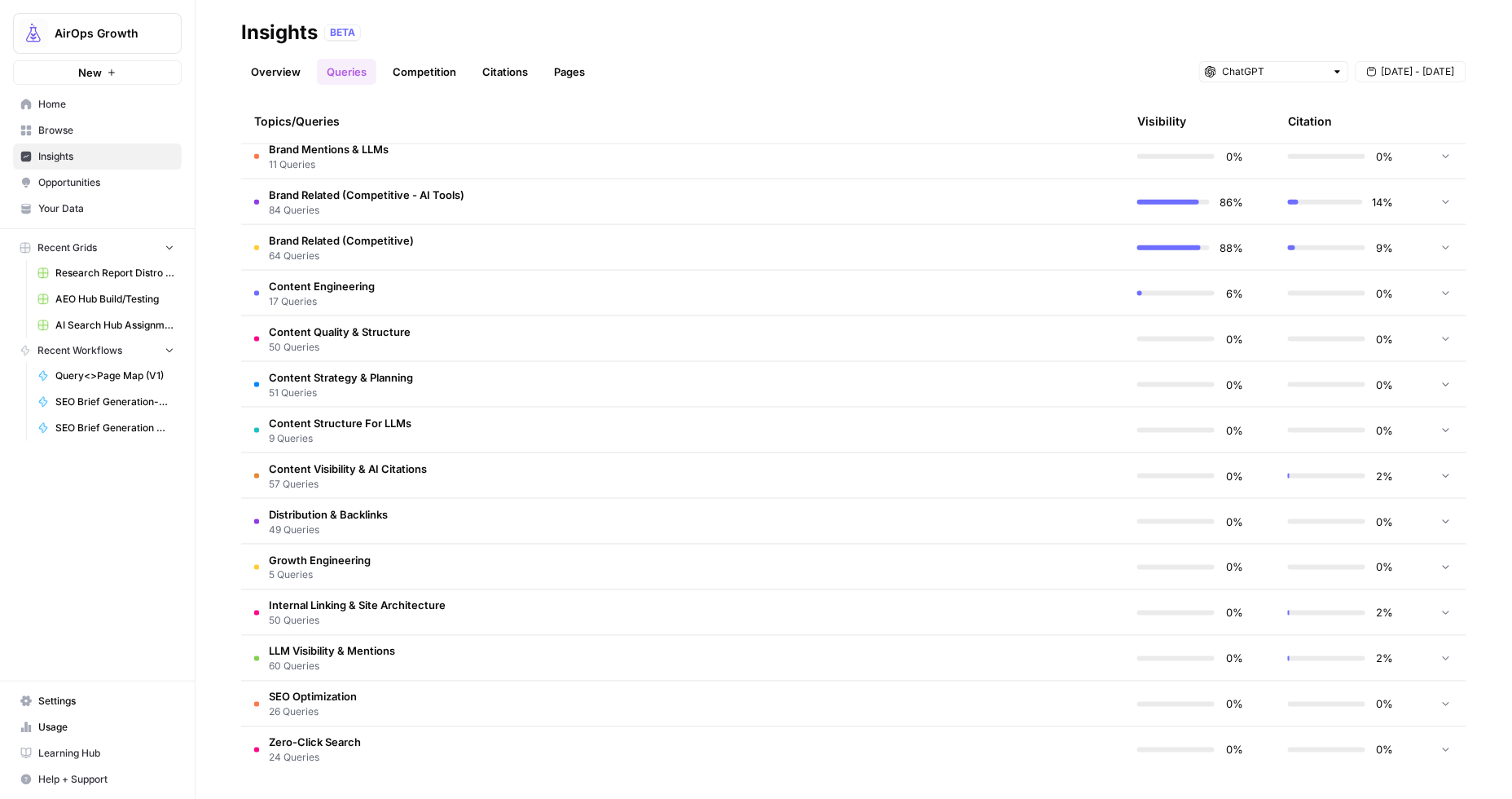
click at [406, 651] on td "LLM Visibility & Mentions 60 Queries" at bounding box center [605, 657] width 728 height 44
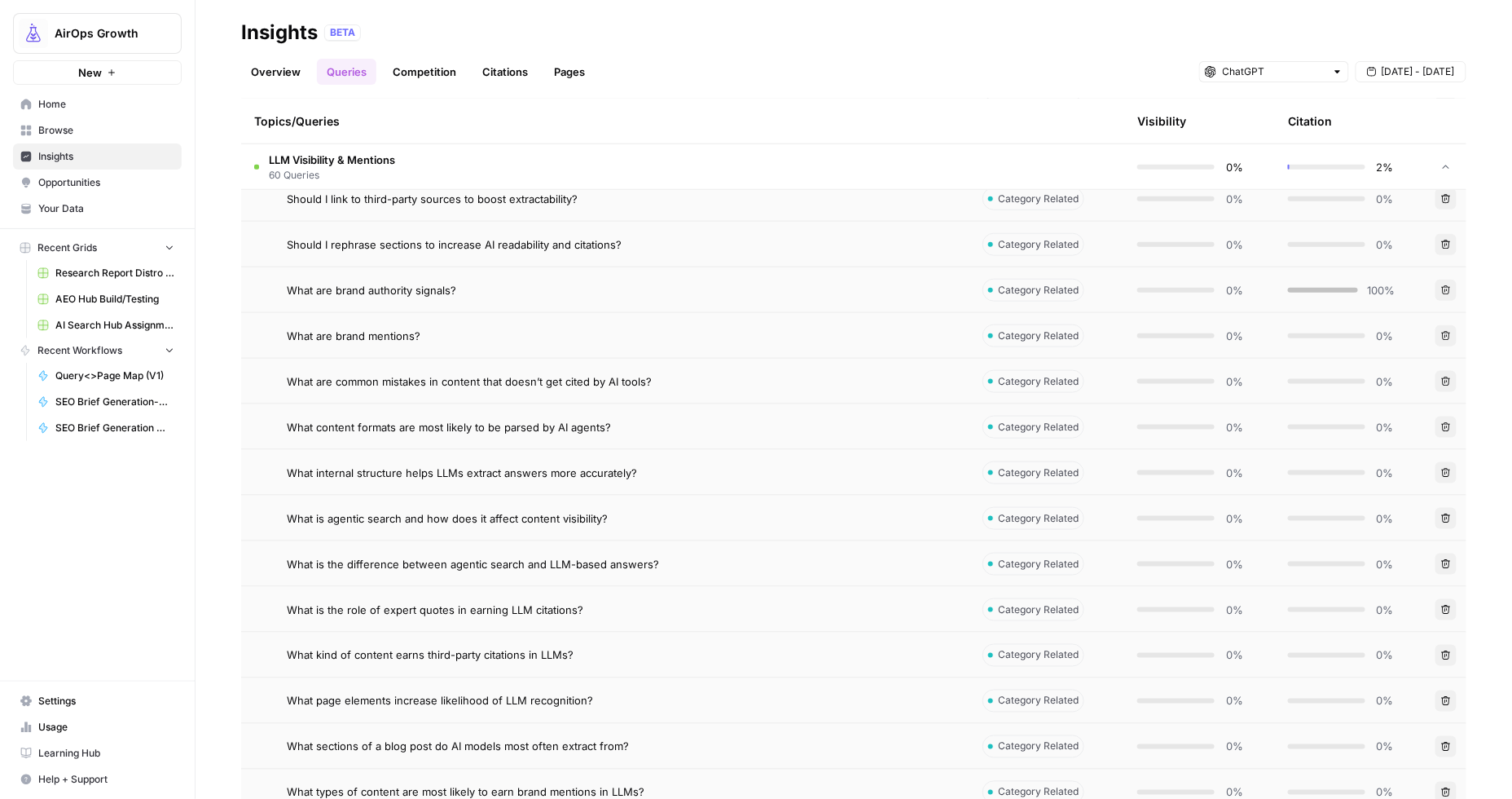
scroll to position [2855, 0]
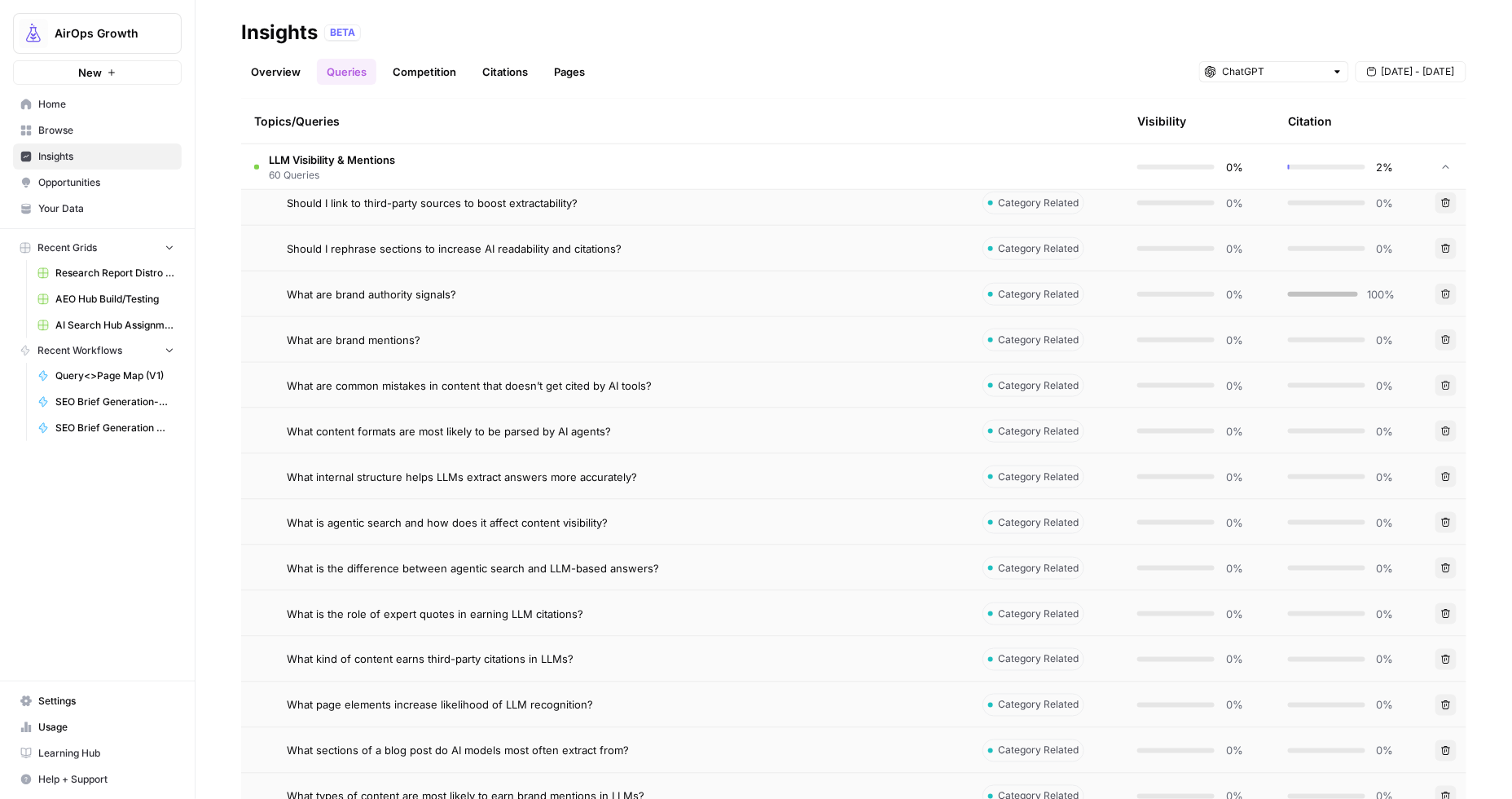
click at [385, 289] on span "What are brand authority signals?" at bounding box center [371, 293] width 169 height 16
